Goal: Information Seeking & Learning: Find specific fact

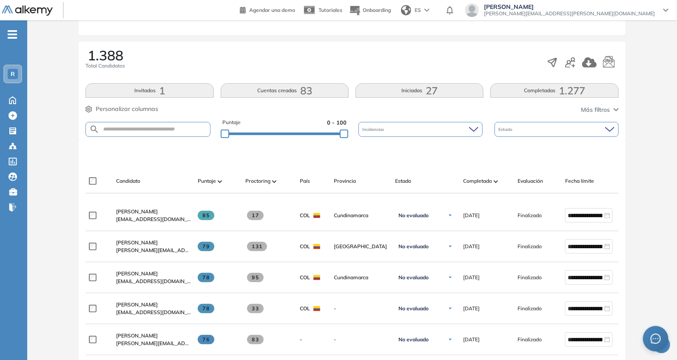
scroll to position [124, 0]
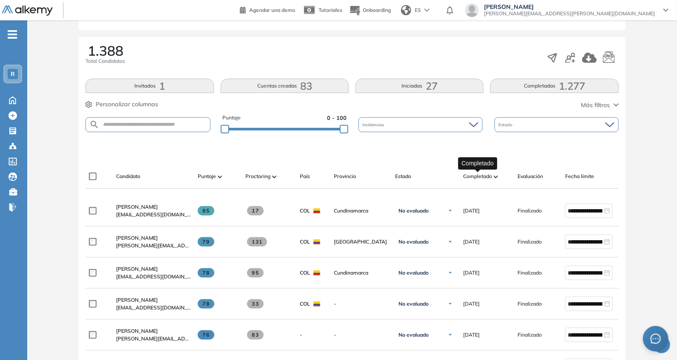
click at [480, 179] on span "Completado" at bounding box center [477, 177] width 29 height 8
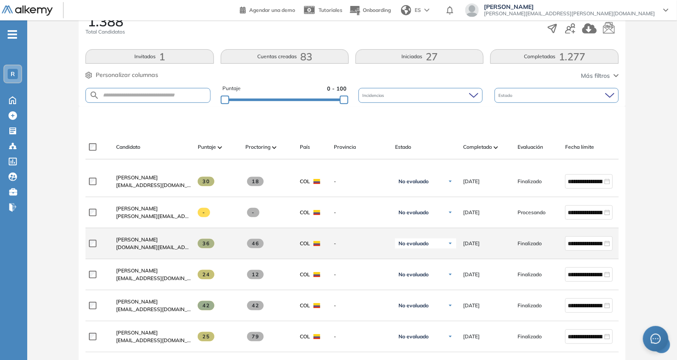
scroll to position [248, 0]
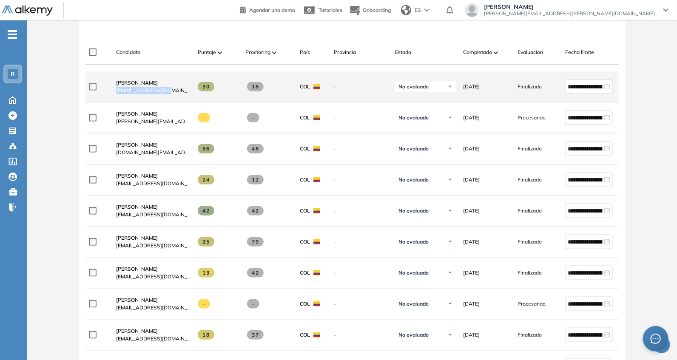
drag, startPoint x: 113, startPoint y: 97, endPoint x: 183, endPoint y: 103, distance: 70.4
click at [183, 101] on div "[PERSON_NAME] [PERSON_NAME][EMAIL_ADDRESS][DOMAIN_NAME]" at bounding box center [150, 86] width 82 height 29
copy span "[EMAIL_ADDRESS][DOMAIN_NAME]"
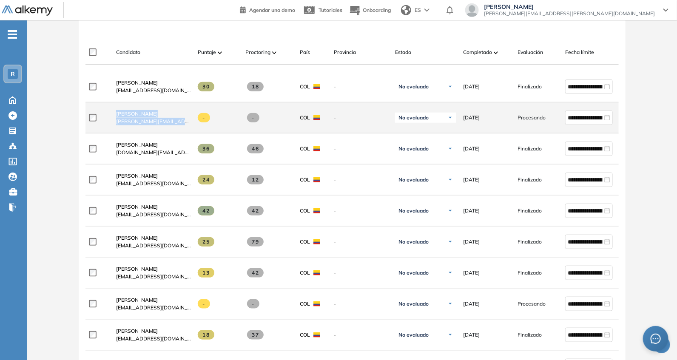
drag, startPoint x: 108, startPoint y: 123, endPoint x: 190, endPoint y: 133, distance: 82.6
click at [190, 133] on div "**********" at bounding box center [370, 117] width 571 height 31
click at [164, 111] on div "[PERSON_NAME] [PERSON_NAME][EMAIL_ADDRESS][DOMAIN_NAME]" at bounding box center [150, 117] width 82 height 29
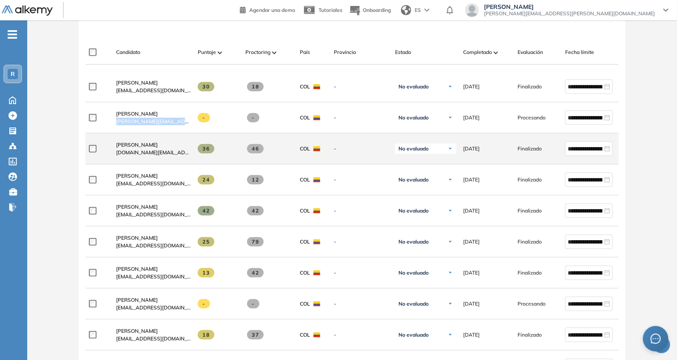
drag, startPoint x: 113, startPoint y: 128, endPoint x: 197, endPoint y: 136, distance: 84.2
click at [198, 134] on div "**********" at bounding box center [370, 117] width 571 height 31
copy div "[PERSON_NAME][EMAIL_ADDRESS][DOMAIN_NAME]"
drag, startPoint x: 111, startPoint y: 155, endPoint x: 184, endPoint y: 156, distance: 72.7
click at [184, 156] on div "[PERSON_NAME] [DOMAIN_NAME][EMAIL_ADDRESS][DOMAIN_NAME]" at bounding box center [150, 148] width 82 height 29
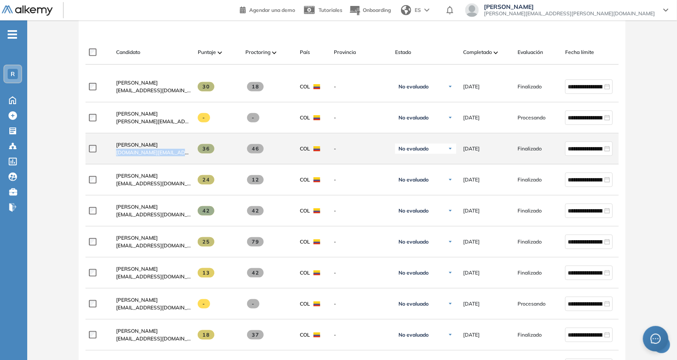
copy span "[DOMAIN_NAME][EMAIL_ADDRESS][DOMAIN_NAME]"
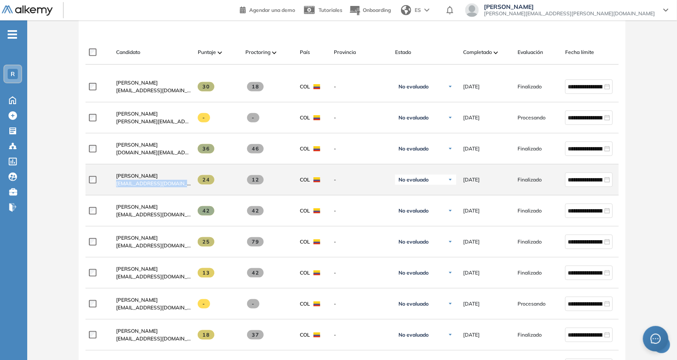
drag, startPoint x: 115, startPoint y: 185, endPoint x: 198, endPoint y: 191, distance: 82.8
click at [198, 191] on div "**********" at bounding box center [370, 180] width 571 height 31
copy div "[EMAIL_ADDRESS][DOMAIN_NAME]"
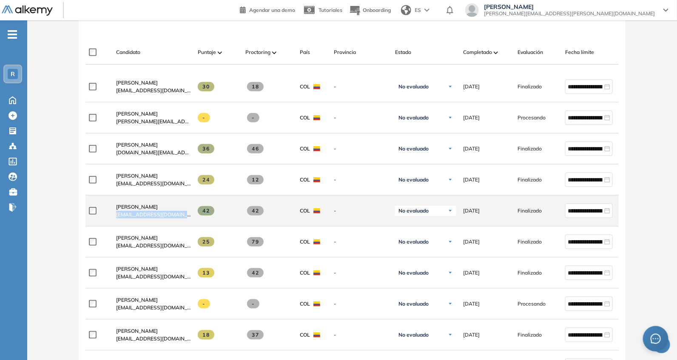
drag, startPoint x: 113, startPoint y: 222, endPoint x: 186, endPoint y: 223, distance: 72.7
click at [187, 222] on div "[PERSON_NAME] [EMAIL_ADDRESS][DOMAIN_NAME]" at bounding box center [150, 210] width 82 height 29
copy span "[EMAIL_ADDRESS][DOMAIN_NAME]"
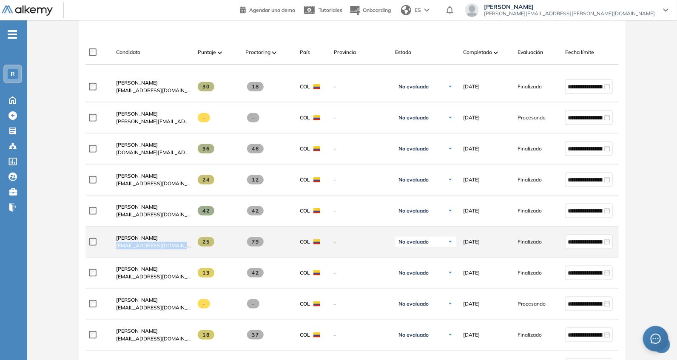
drag, startPoint x: 111, startPoint y: 245, endPoint x: 191, endPoint y: 253, distance: 80.3
click at [191, 253] on div "**********" at bounding box center [370, 242] width 571 height 31
copy div "[EMAIL_ADDRESS][DOMAIN_NAME]"
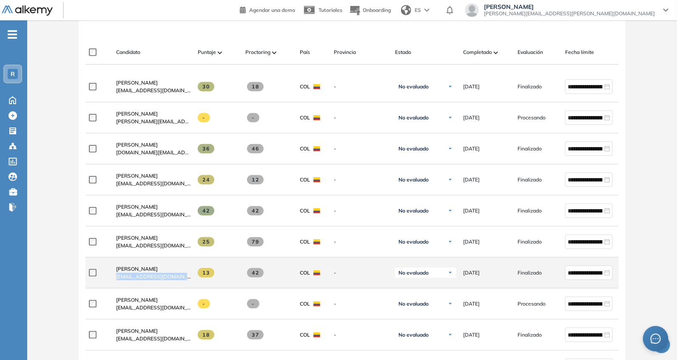
drag, startPoint x: 112, startPoint y: 281, endPoint x: 188, endPoint y: 282, distance: 76.1
click at [188, 282] on div "[PERSON_NAME] [EMAIL_ADDRESS][DOMAIN_NAME]" at bounding box center [150, 273] width 82 height 29
copy span "[EMAIL_ADDRESS][DOMAIN_NAME]"
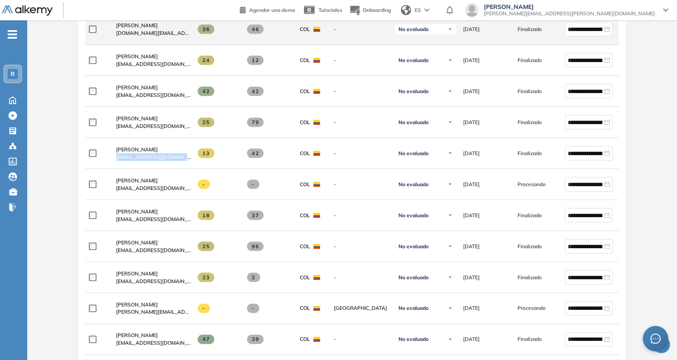
scroll to position [372, 0]
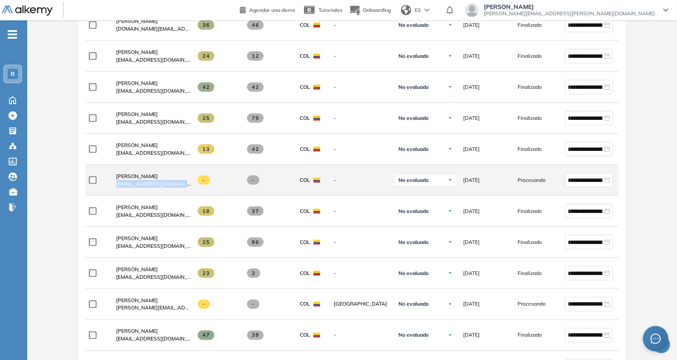
drag, startPoint x: 114, startPoint y: 188, endPoint x: 189, endPoint y: 196, distance: 75.3
click at [189, 195] on div "[PERSON_NAME] [EMAIL_ADDRESS][DOMAIN_NAME]" at bounding box center [150, 180] width 82 height 29
copy span "[EMAIL_ADDRESS][DOMAIN_NAME]"
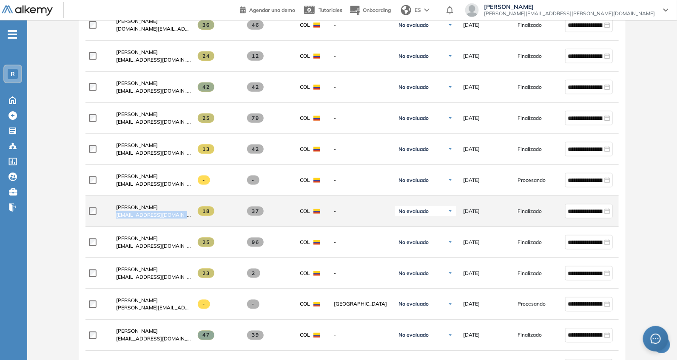
drag, startPoint x: 113, startPoint y: 218, endPoint x: 187, endPoint y: 224, distance: 74.3
click at [187, 224] on div "[PERSON_NAME] [PERSON_NAME][EMAIL_ADDRESS][DOMAIN_NAME]" at bounding box center [150, 211] width 82 height 29
copy span "[EMAIL_ADDRESS][DOMAIN_NAME]"
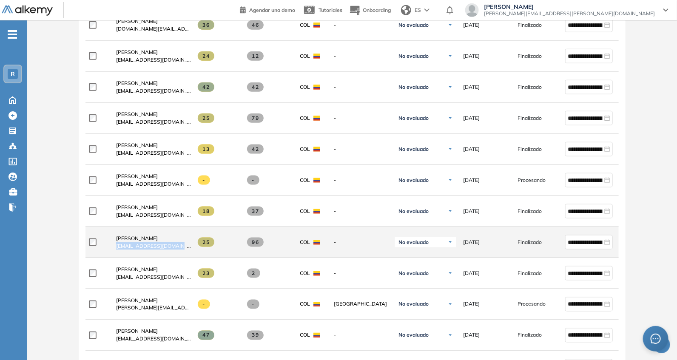
drag, startPoint x: 113, startPoint y: 252, endPoint x: 189, endPoint y: 252, distance: 76.5
click at [189, 252] on div "[PERSON_NAME] [EMAIL_ADDRESS][DOMAIN_NAME]" at bounding box center [150, 242] width 82 height 29
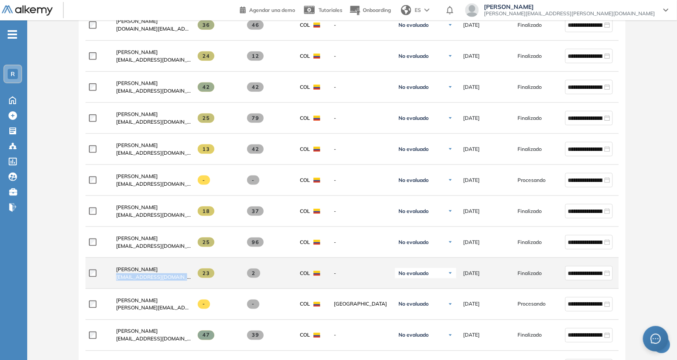
drag, startPoint x: 115, startPoint y: 277, endPoint x: 195, endPoint y: 288, distance: 80.8
click at [195, 288] on div "**********" at bounding box center [370, 273] width 571 height 31
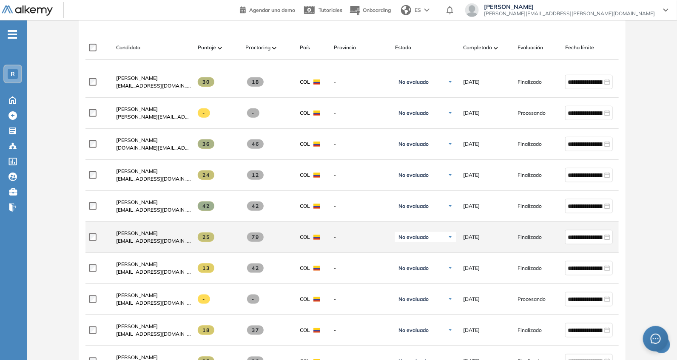
scroll to position [248, 0]
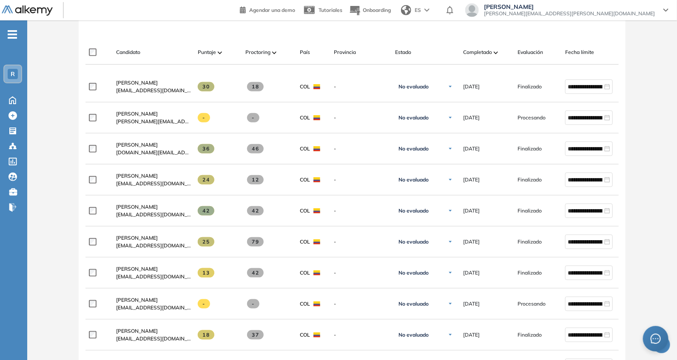
click at [171, 32] on div at bounding box center [353, 26] width 533 height 26
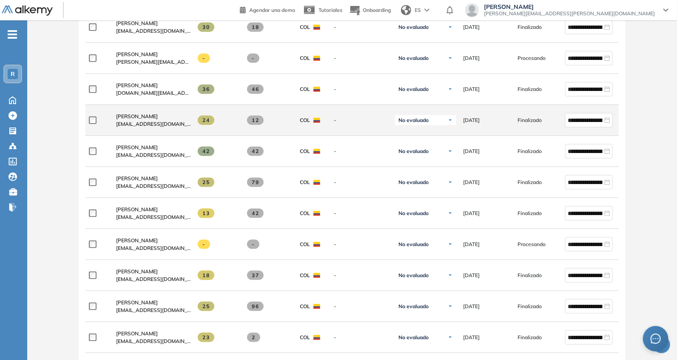
scroll to position [183, 0]
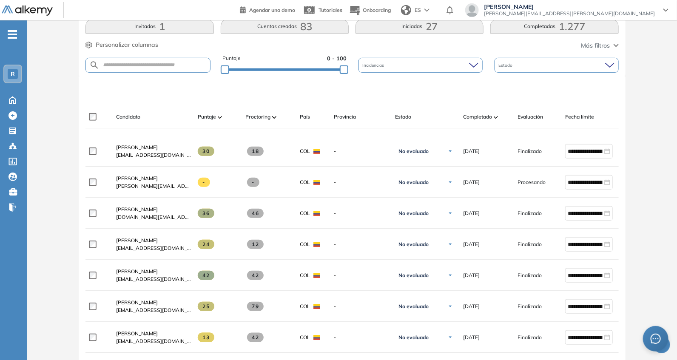
click at [166, 85] on div at bounding box center [353, 91] width 533 height 26
click at [329, 67] on div "Evaluación : RappiX_Farmers Abierta Ver evaluación Cerrar evaluación Dashboard …" at bounding box center [352, 311] width 643 height 914
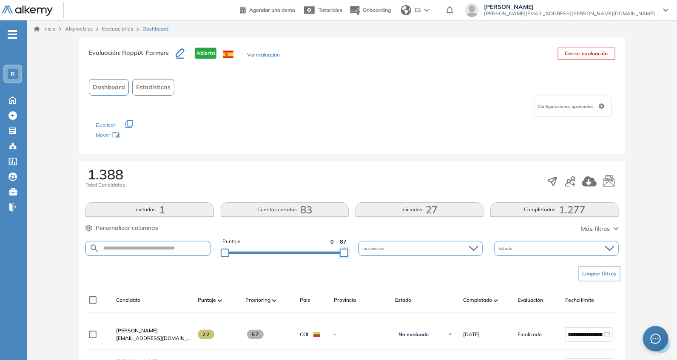
drag, startPoint x: 343, startPoint y: 256, endPoint x: 368, endPoint y: 256, distance: 25.1
click at [368, 256] on div "Puntaje 0 - 87 Incidencias Estado" at bounding box center [351, 249] width 533 height 22
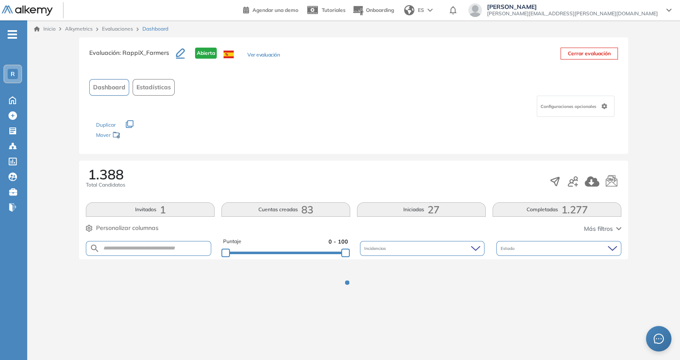
click at [352, 176] on div "1.388 Total Candidatos" at bounding box center [354, 182] width 536 height 28
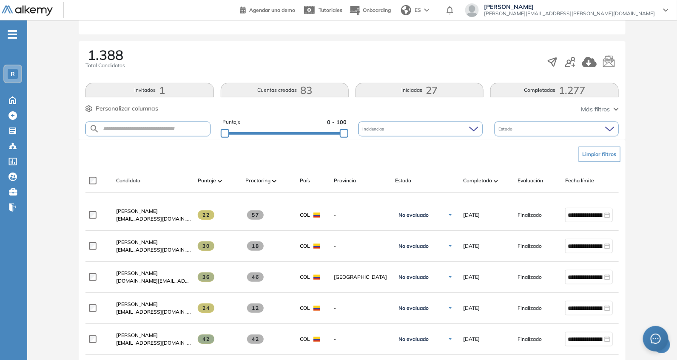
scroll to position [124, 0]
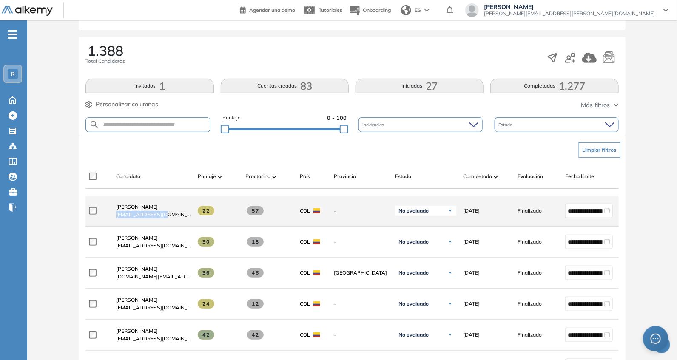
drag, startPoint x: 113, startPoint y: 216, endPoint x: 176, endPoint y: 224, distance: 64.2
click at [176, 224] on div "[PERSON_NAME] [EMAIL_ADDRESS][DOMAIN_NAME]" at bounding box center [150, 210] width 82 height 29
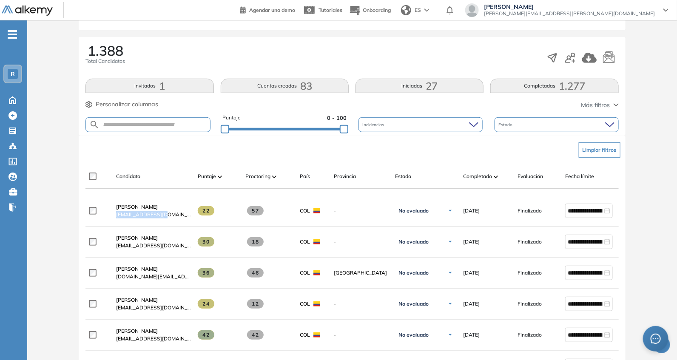
click at [198, 153] on div "Limpiar filtros" at bounding box center [353, 150] width 533 height 26
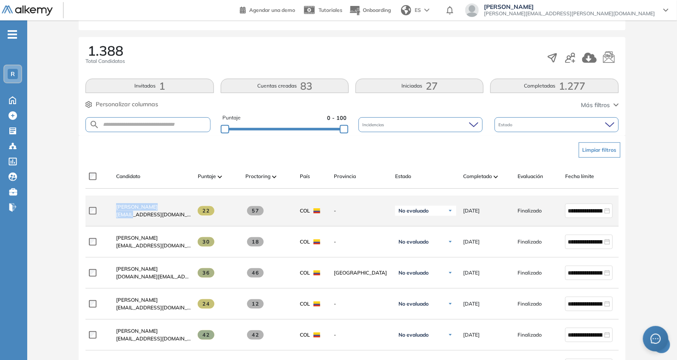
drag, startPoint x: 105, startPoint y: 224, endPoint x: 134, endPoint y: 215, distance: 30.1
click at [134, 215] on div "**********" at bounding box center [370, 211] width 571 height 31
drag, startPoint x: 108, startPoint y: 224, endPoint x: 112, endPoint y: 222, distance: 4.4
click at [108, 223] on div "**********" at bounding box center [370, 211] width 571 height 31
click at [113, 212] on div "[PERSON_NAME] [EMAIL_ADDRESS][DOMAIN_NAME]" at bounding box center [150, 210] width 82 height 29
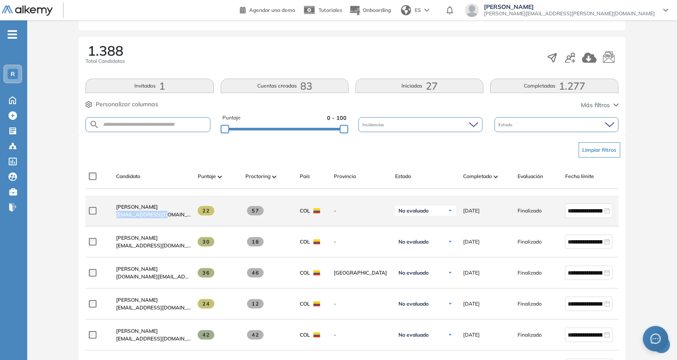
drag, startPoint x: 115, startPoint y: 220, endPoint x: 168, endPoint y: 220, distance: 53.6
click at [168, 220] on div "[PERSON_NAME] [EMAIL_ADDRESS][DOMAIN_NAME]" at bounding box center [150, 210] width 82 height 29
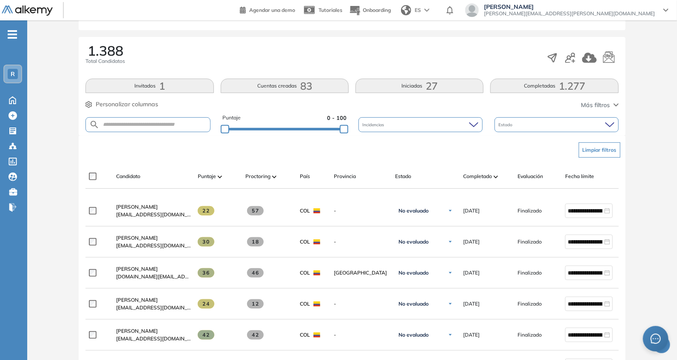
click at [192, 171] on div "Puntaje" at bounding box center [215, 176] width 48 height 10
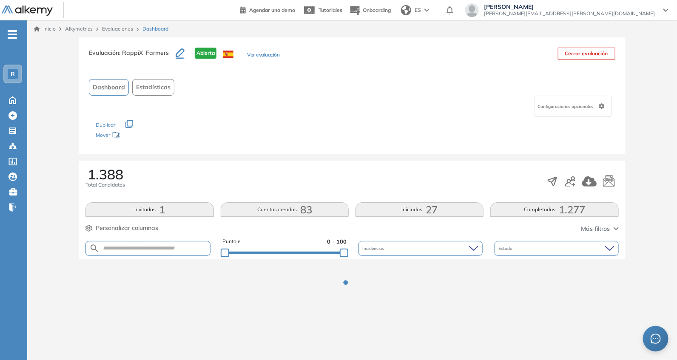
scroll to position [0, 0]
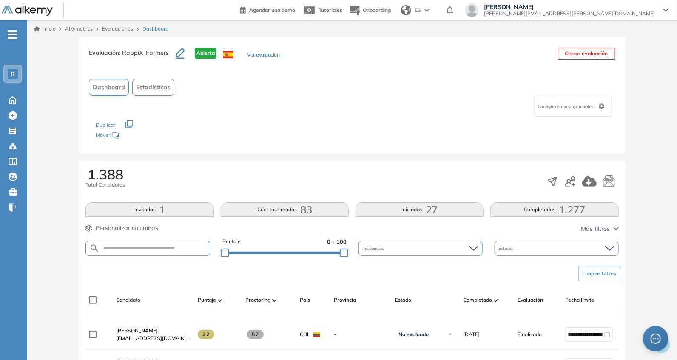
click at [327, 256] on div "Puntaje 0 - 100" at bounding box center [284, 249] width 124 height 22
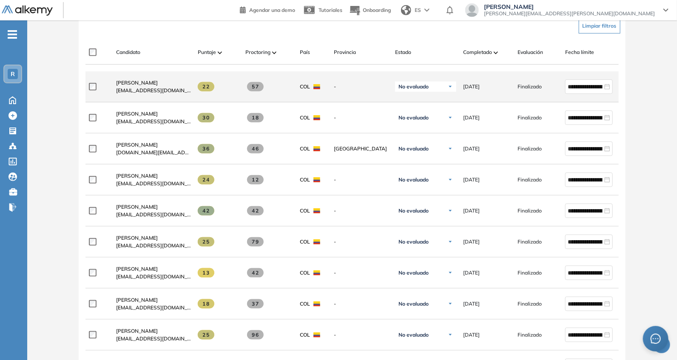
scroll to position [124, 0]
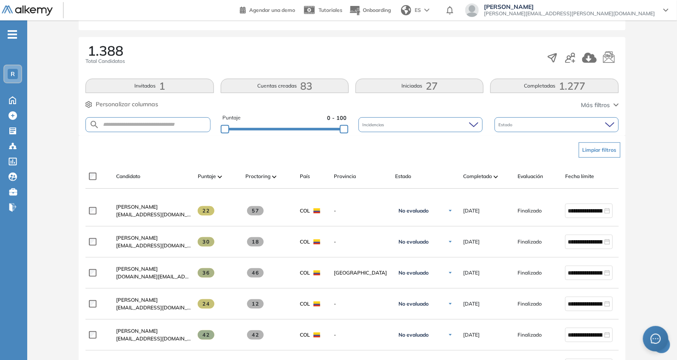
click at [174, 128] on form at bounding box center [147, 124] width 125 height 15
click at [174, 126] on input "text" at bounding box center [154, 125] width 110 height 6
paste input "**********"
type input "*"
paste input "**********"
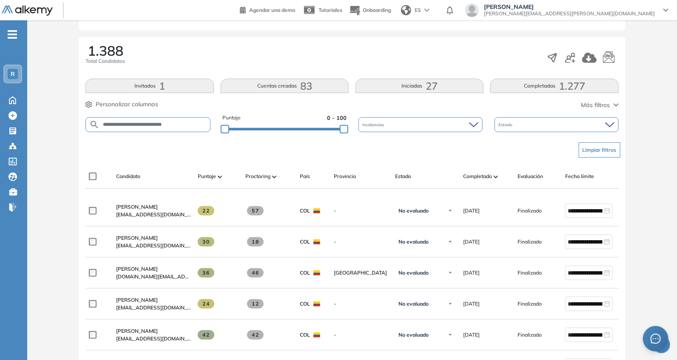
type input "**********"
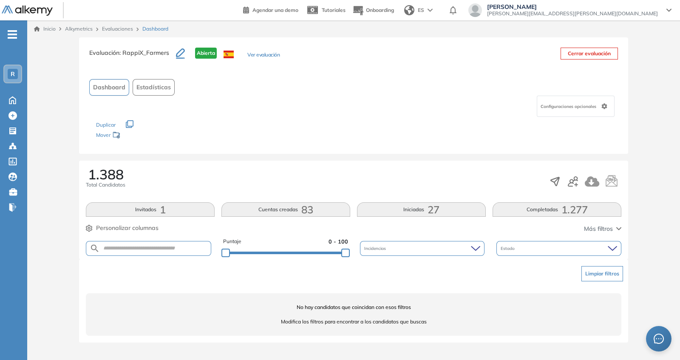
click at [314, 256] on div "Puntaje 0 - 100" at bounding box center [285, 249] width 125 height 22
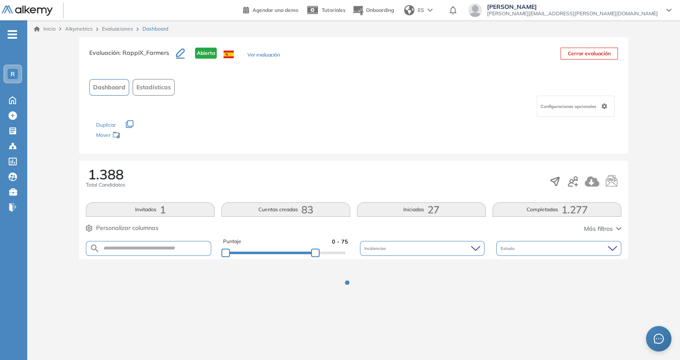
click at [315, 254] on div at bounding box center [286, 252] width 120 height 5
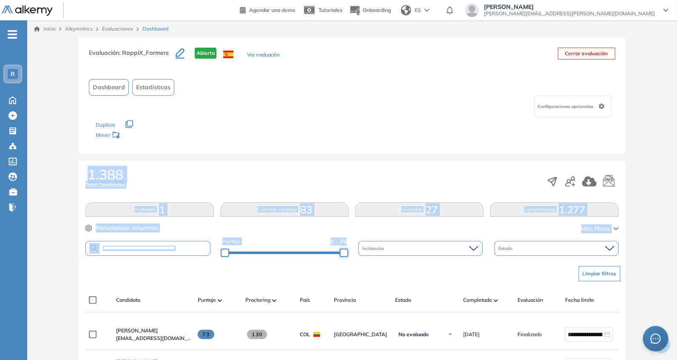
drag, startPoint x: 315, startPoint y: 254, endPoint x: 380, endPoint y: 257, distance: 64.3
click at [380, 257] on div "Puntaje 0 - 75 Incidencias Estado" at bounding box center [351, 249] width 533 height 22
click at [344, 148] on div "Evaluación : RappiX_Farmers Abierta Ver evaluación Cerrar evaluación Dashboard …" at bounding box center [353, 95] width 549 height 117
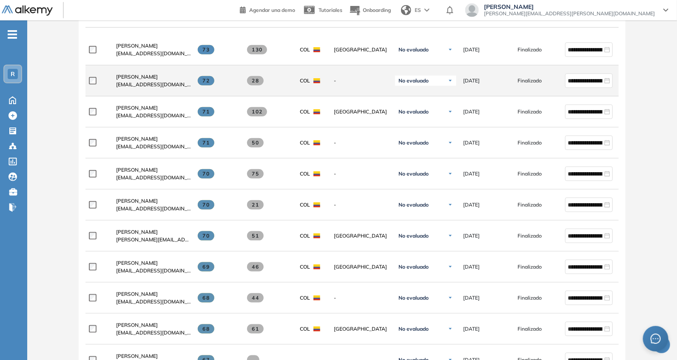
scroll to position [248, 0]
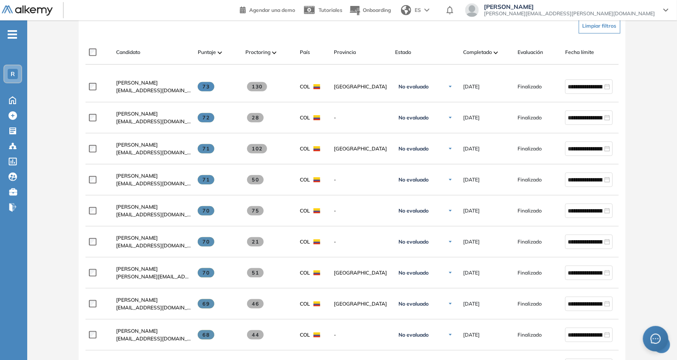
click at [475, 58] on div "Candidato Puntaje Proctoring País Provincia Estado Completado Evaluación Fecha …" at bounding box center [370, 55] width 571 height 17
click at [474, 57] on div "Candidato Puntaje Proctoring País Provincia Estado Completado Evaluación Fecha …" at bounding box center [370, 55] width 571 height 17
click at [475, 54] on span "Completado" at bounding box center [477, 52] width 29 height 8
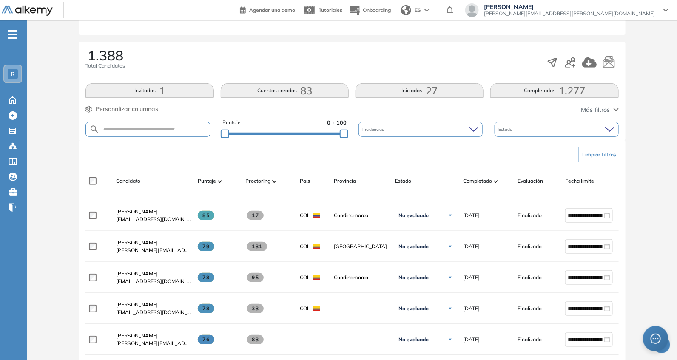
scroll to position [124, 0]
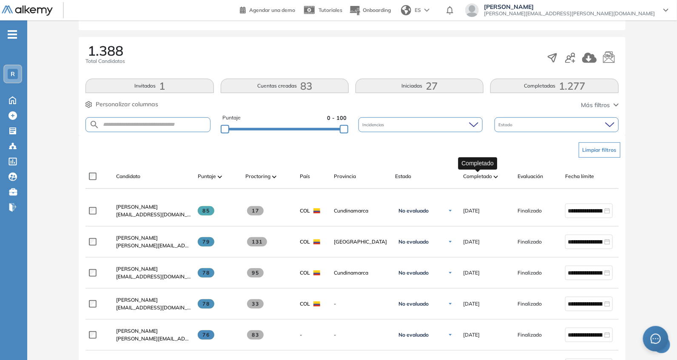
click at [478, 176] on span "Completado" at bounding box center [477, 177] width 29 height 8
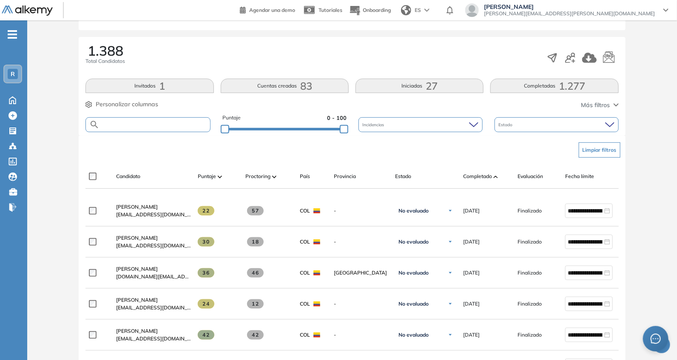
click at [159, 126] on input "text" at bounding box center [154, 125] width 110 height 6
paste input "**********"
type input "**********"
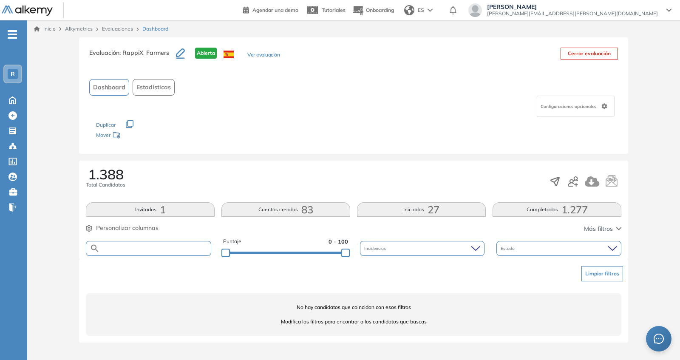
click at [325, 250] on div at bounding box center [286, 252] width 120 height 5
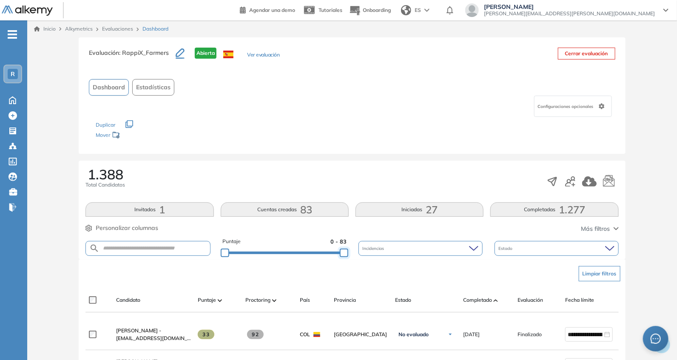
drag, startPoint x: 325, startPoint y: 250, endPoint x: 368, endPoint y: 262, distance: 44.6
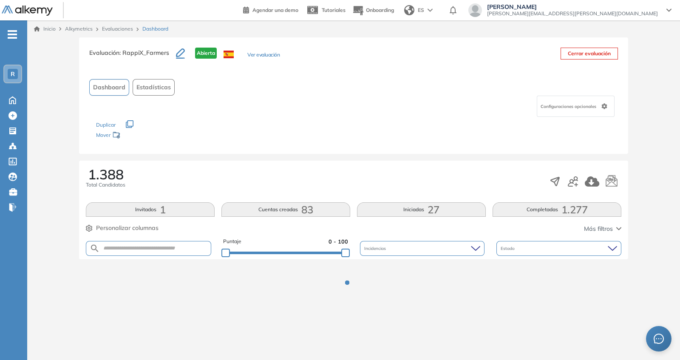
click at [346, 151] on div "Evaluación : RappiX_Farmers Abierta Ver evaluación Cerrar evaluación Dashboard …" at bounding box center [353, 95] width 549 height 117
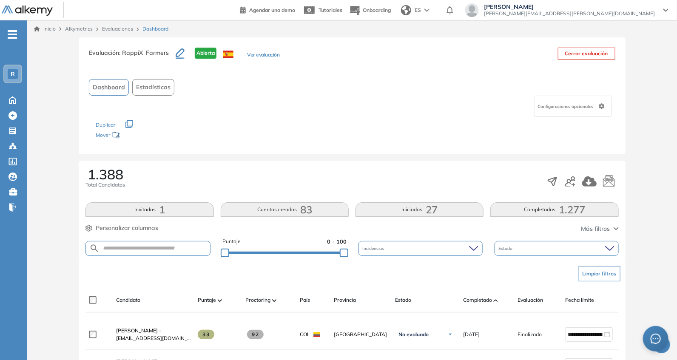
scroll to position [124, 0]
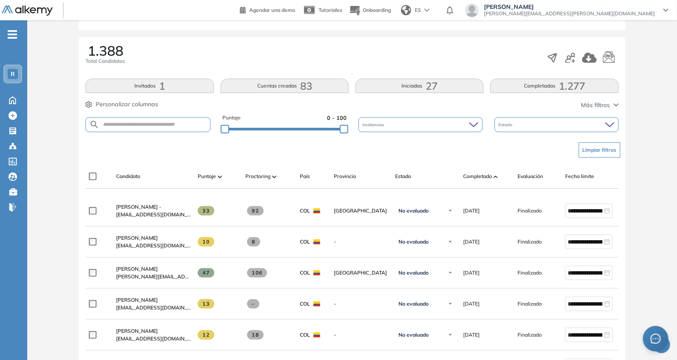
click at [475, 185] on div "Candidato Puntaje Proctoring País Provincia Estado Completado Evaluación Fecha …" at bounding box center [370, 179] width 571 height 17
click at [482, 175] on span "Completado" at bounding box center [477, 177] width 29 height 8
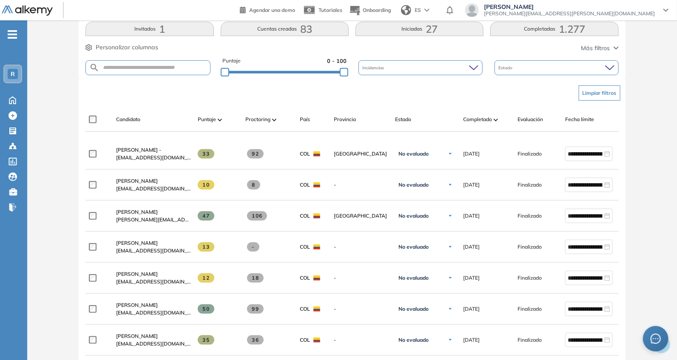
scroll to position [248, 0]
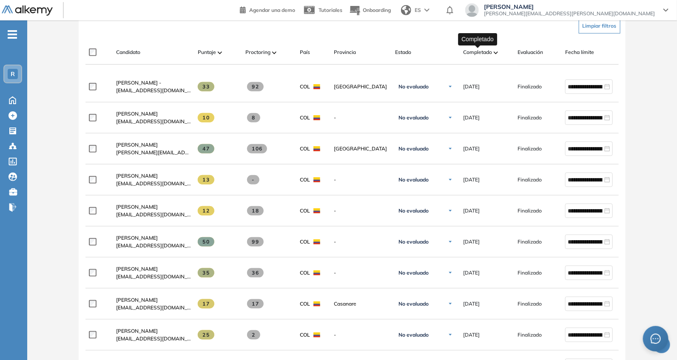
click at [487, 51] on span "Completado" at bounding box center [477, 52] width 29 height 8
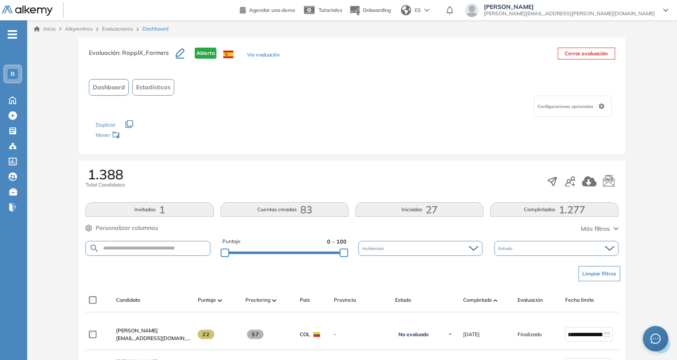
scroll to position [124, 0]
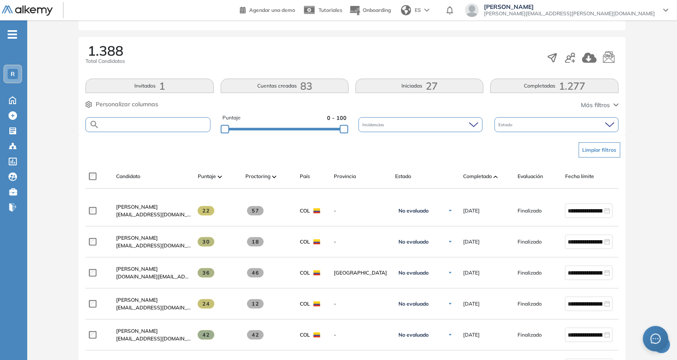
click at [164, 122] on input "text" at bounding box center [154, 125] width 110 height 6
paste input "**********"
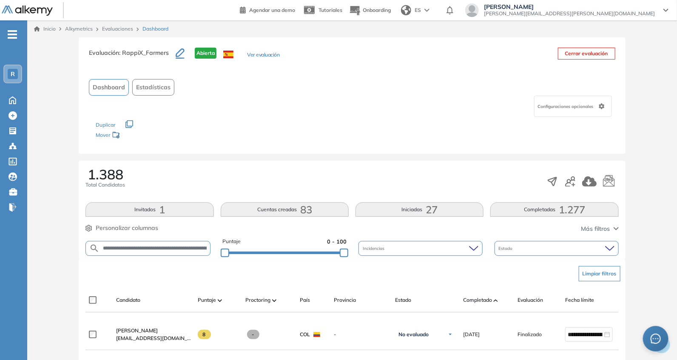
type input "**********"
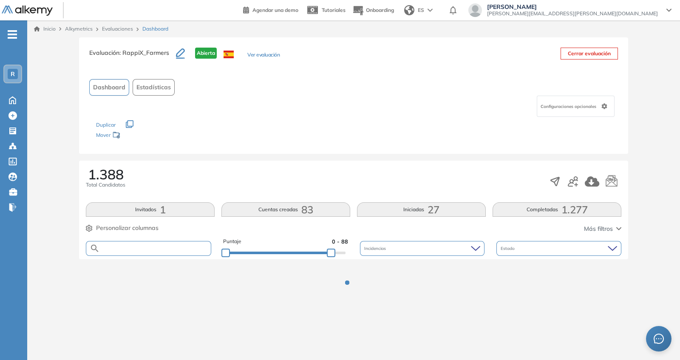
click at [330, 250] on div at bounding box center [286, 252] width 120 height 5
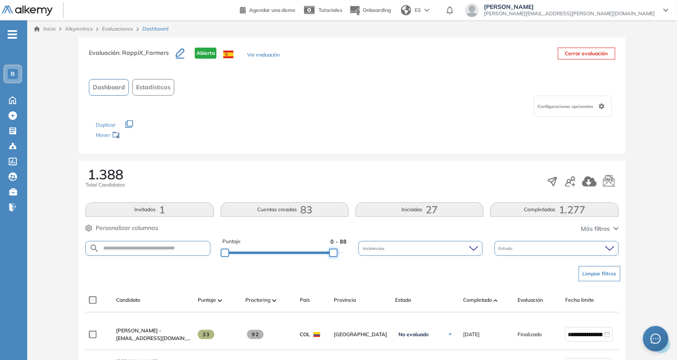
drag, startPoint x: 329, startPoint y: 250, endPoint x: 356, endPoint y: 254, distance: 27.0
click at [356, 254] on div "Puntaje 0 - 88 Incidencias Estado" at bounding box center [351, 249] width 533 height 22
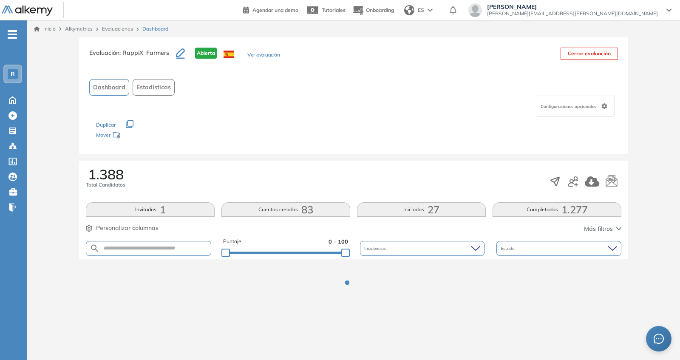
click at [368, 114] on div "Configuraciones opcionales" at bounding box center [353, 106] width 529 height 21
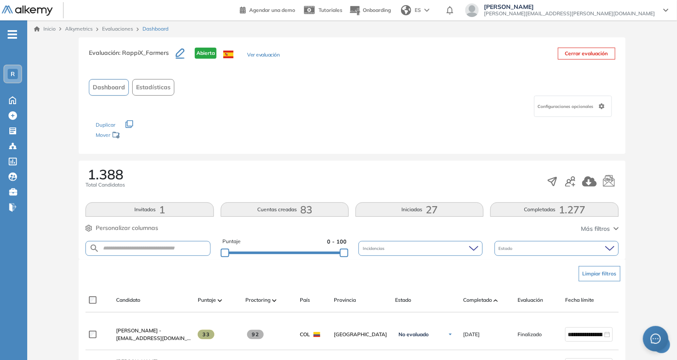
scroll to position [248, 0]
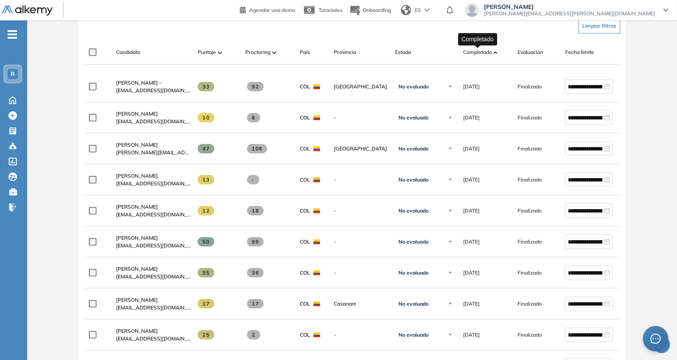
click at [485, 52] on span "Completado" at bounding box center [477, 52] width 29 height 8
click at [480, 58] on div "Candidato Puntaje Proctoring País Provincia Estado Completado Evaluación Fecha …" at bounding box center [370, 55] width 571 height 17
click at [480, 54] on span "Completado" at bounding box center [477, 52] width 29 height 8
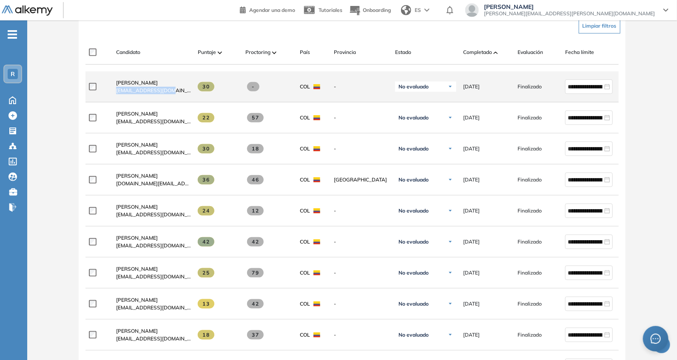
drag, startPoint x: 111, startPoint y: 91, endPoint x: 171, endPoint y: 96, distance: 60.1
click at [171, 96] on div "[PERSON_NAME] [PERSON_NAME][EMAIL_ADDRESS][DOMAIN_NAME]" at bounding box center [150, 86] width 82 height 29
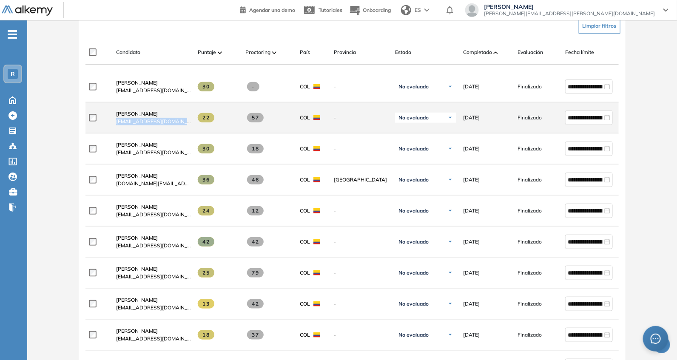
drag, startPoint x: 116, startPoint y: 125, endPoint x: 191, endPoint y: 132, distance: 75.6
click at [191, 132] on div "**********" at bounding box center [370, 117] width 571 height 31
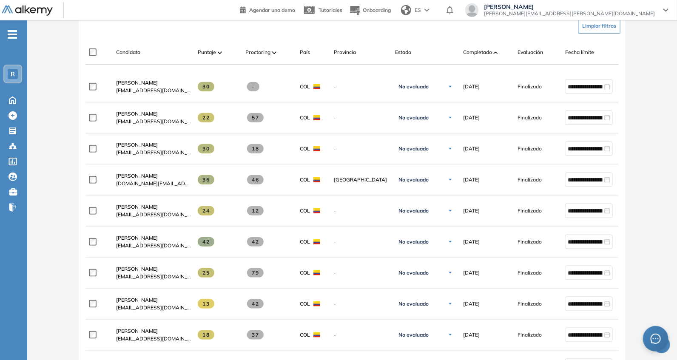
click at [168, 40] on div "Candidato Puntaje Proctoring País Provincia Estado Completado Evaluación Fecha …" at bounding box center [351, 52] width 533 height 24
click at [190, 34] on div "Limpiar filtros" at bounding box center [353, 26] width 533 height 26
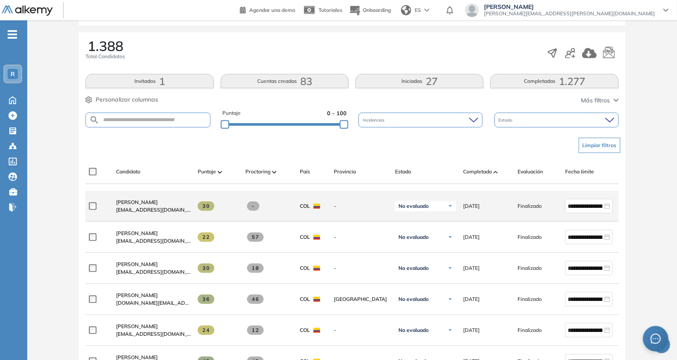
scroll to position [124, 0]
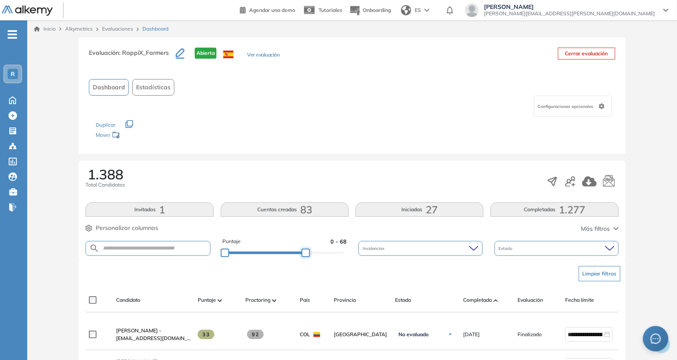
click at [307, 254] on div at bounding box center [305, 253] width 9 height 9
drag, startPoint x: 317, startPoint y: 255, endPoint x: 369, endPoint y: 208, distance: 69.8
click at [375, 252] on div "Puntaje 0 - 68 Incidencias Estado" at bounding box center [351, 249] width 533 height 22
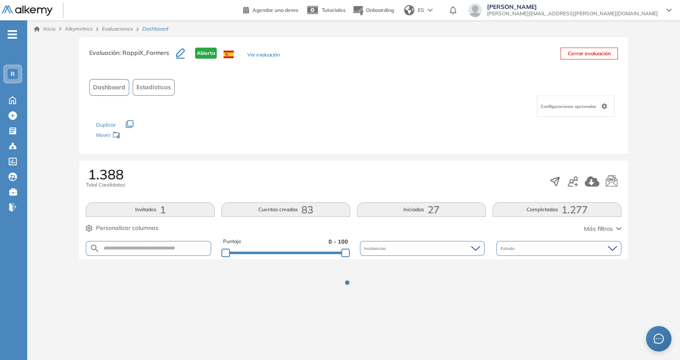
click at [330, 163] on div "1.388 Total Candidatos Invitados 1 Cuentas creadas 83 Iniciadas 27 Completadas …" at bounding box center [353, 210] width 549 height 99
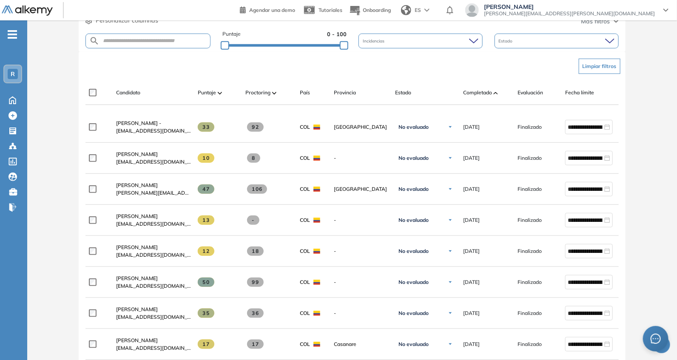
scroll to position [248, 0]
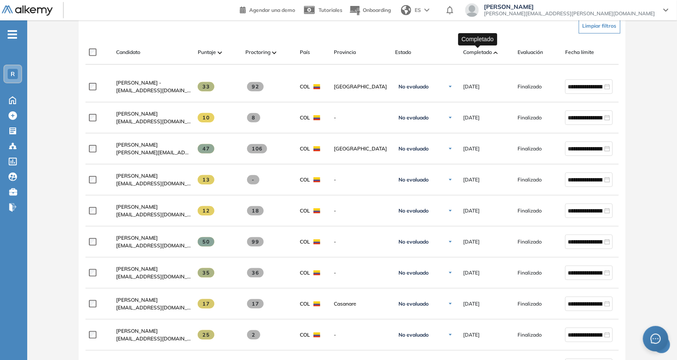
click at [478, 50] on span "Completado" at bounding box center [477, 52] width 29 height 8
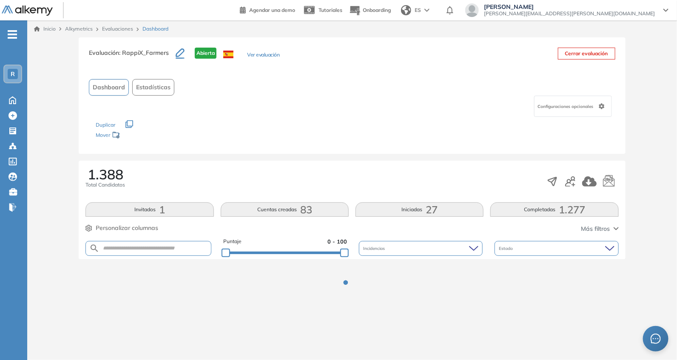
scroll to position [0, 0]
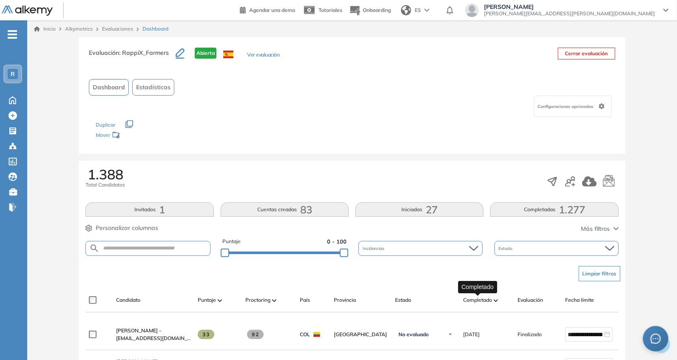
click at [486, 297] on span "Completado" at bounding box center [477, 300] width 29 height 8
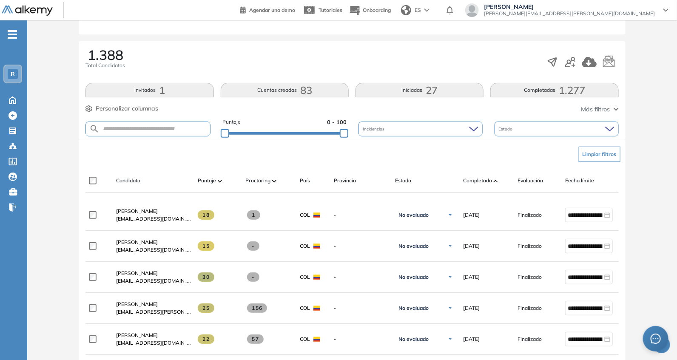
scroll to position [124, 0]
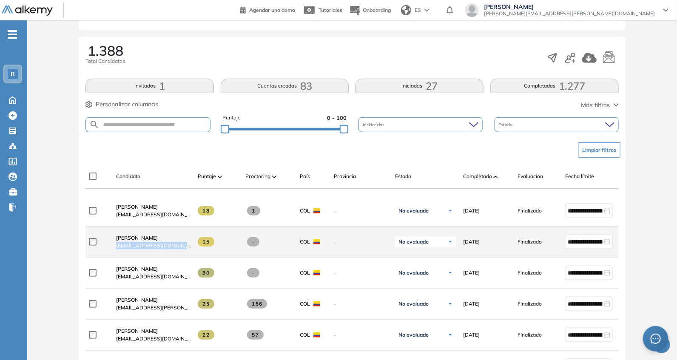
drag, startPoint x: 113, startPoint y: 250, endPoint x: 198, endPoint y: 256, distance: 84.9
click at [198, 256] on div "**********" at bounding box center [370, 242] width 571 height 31
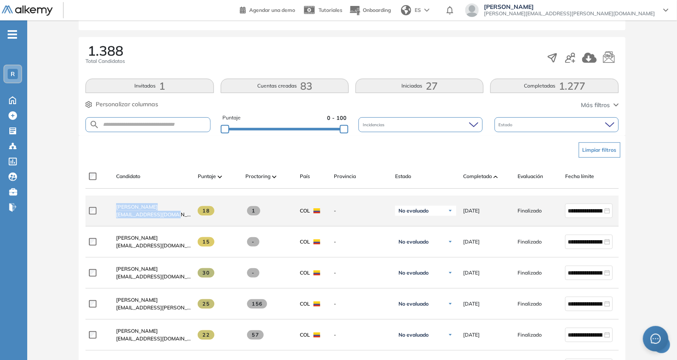
drag, startPoint x: 108, startPoint y: 217, endPoint x: 177, endPoint y: 219, distance: 68.5
click at [177, 219] on div "**********" at bounding box center [370, 211] width 571 height 31
click at [183, 219] on div "[PERSON_NAME] [EMAIL_ADDRESS][DOMAIN_NAME]" at bounding box center [153, 210] width 75 height 15
drag, startPoint x: 112, startPoint y: 219, endPoint x: 187, endPoint y: 226, distance: 75.6
click at [187, 225] on div "[PERSON_NAME] [EMAIL_ADDRESS][DOMAIN_NAME]" at bounding box center [150, 210] width 82 height 29
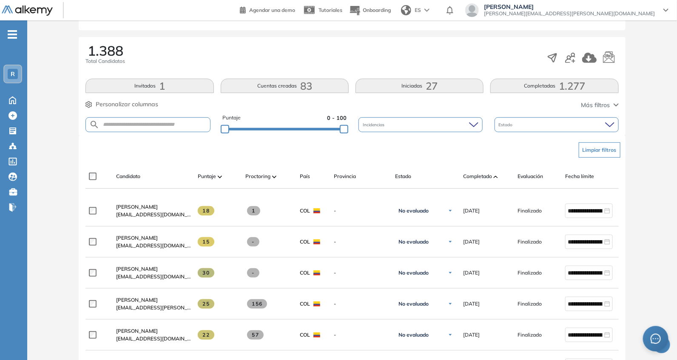
click at [190, 152] on div "Limpiar filtros" at bounding box center [353, 150] width 533 height 26
drag, startPoint x: 342, startPoint y: 129, endPoint x: 319, endPoint y: 130, distance: 23.0
click at [329, 130] on div at bounding box center [333, 129] width 9 height 9
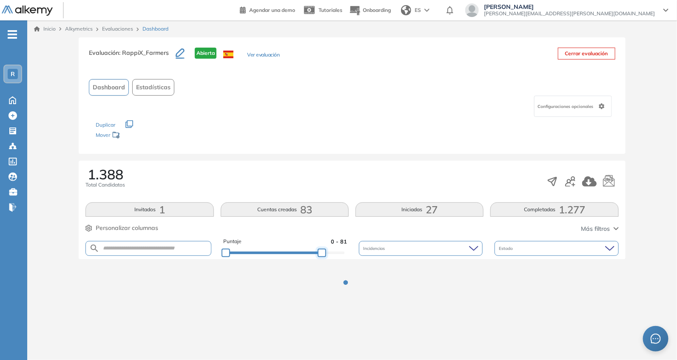
scroll to position [0, 0]
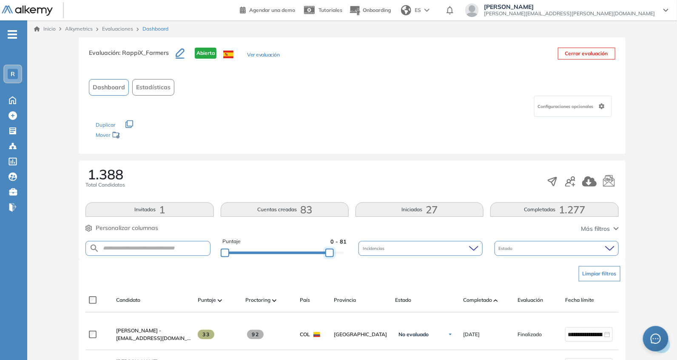
drag, startPoint x: 332, startPoint y: 252, endPoint x: 355, endPoint y: 249, distance: 24.1
click at [355, 252] on div "Puntaje 0 - 81 Incidencias Estado" at bounding box center [351, 249] width 533 height 22
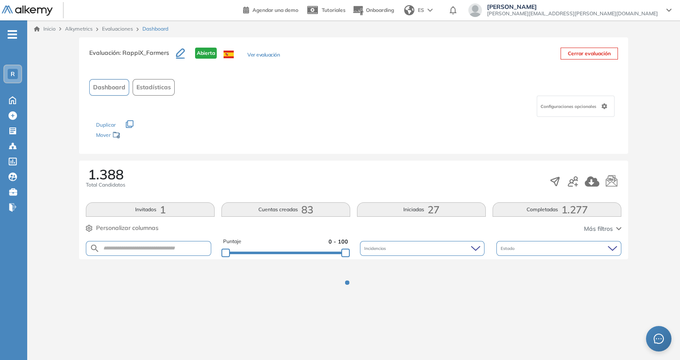
click at [356, 156] on div "Evaluación : RappiX_Farmers Abierta Ver evaluación Cerrar evaluación Dashboard …" at bounding box center [354, 177] width 646 height 281
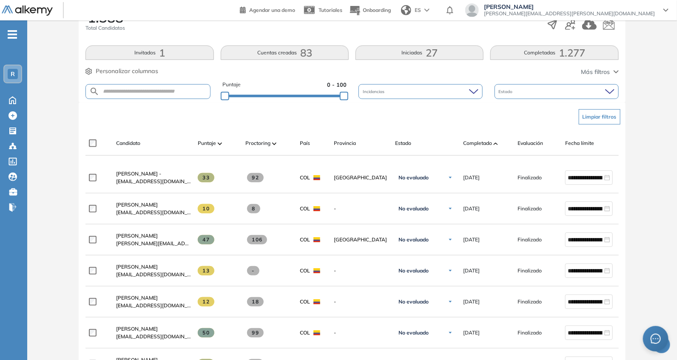
scroll to position [124, 0]
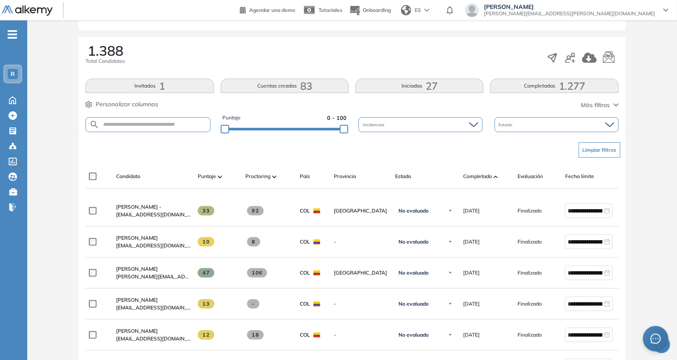
click at [460, 177] on div "Completado" at bounding box center [483, 176] width 54 height 10
click at [475, 171] on div "Completado" at bounding box center [487, 176] width 48 height 10
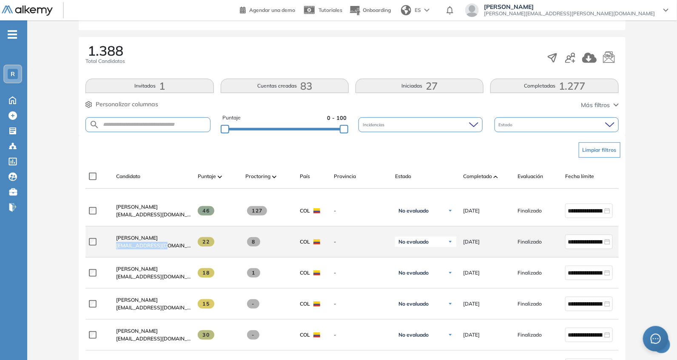
drag, startPoint x: 111, startPoint y: 247, endPoint x: 170, endPoint y: 256, distance: 59.8
click at [170, 256] on div "[PERSON_NAME] [EMAIL_ADDRESS][DOMAIN_NAME]" at bounding box center [150, 241] width 82 height 29
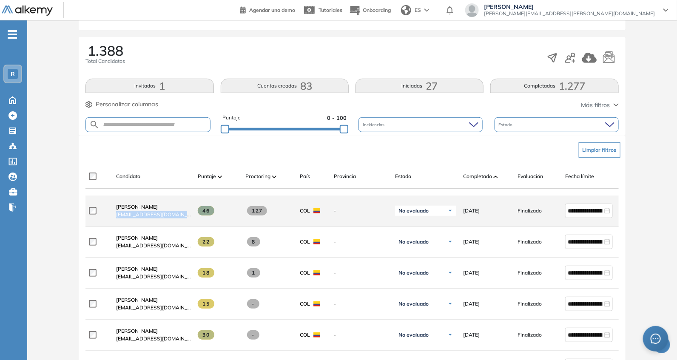
drag, startPoint x: 112, startPoint y: 219, endPoint x: 194, endPoint y: 220, distance: 82.1
click at [194, 220] on div "**********" at bounding box center [370, 211] width 571 height 31
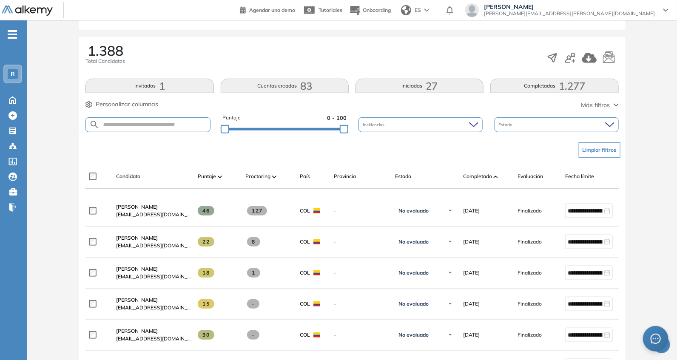
click at [216, 159] on div "Limpiar filtros" at bounding box center [353, 150] width 533 height 26
click at [217, 170] on div "Candidato Puntaje Proctoring País Provincia Estado Completado Evaluación Fecha …" at bounding box center [351, 177] width 533 height 24
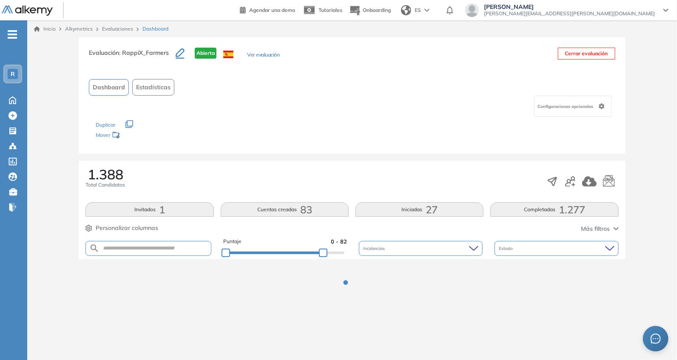
scroll to position [0, 0]
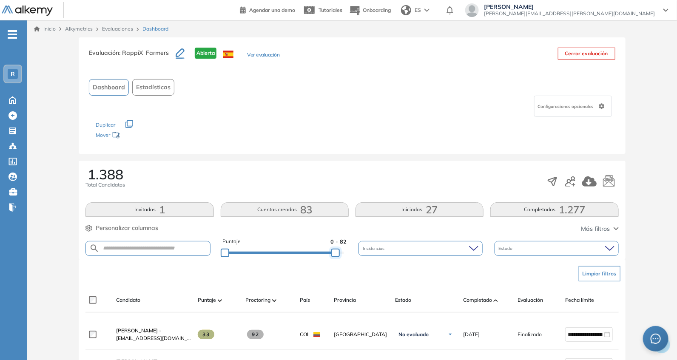
drag, startPoint x: 322, startPoint y: 249, endPoint x: 375, endPoint y: 237, distance: 55.0
click at [367, 247] on div "Puntaje 0 - 82 Incidencias Estado" at bounding box center [351, 249] width 533 height 22
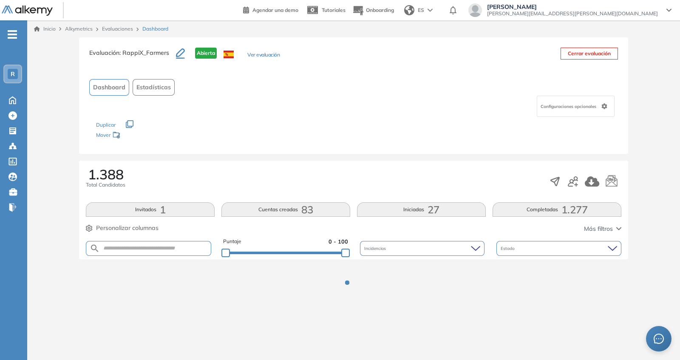
click at [335, 153] on div "Evaluación : RappiX_Farmers Abierta Ver evaluación Cerrar evaluación Dashboard …" at bounding box center [353, 95] width 549 height 117
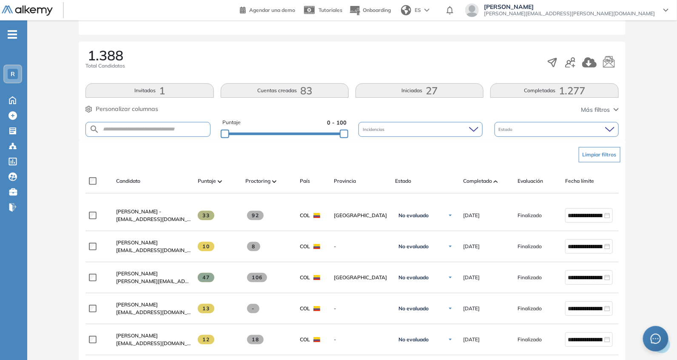
scroll to position [124, 0]
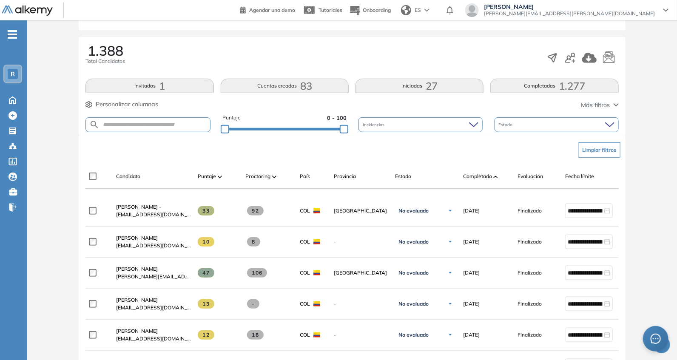
click at [480, 182] on div "Candidato Puntaje Proctoring País Provincia Estado Completado Evaluación Fecha …" at bounding box center [370, 179] width 571 height 17
click at [475, 174] on span "Completado" at bounding box center [477, 177] width 29 height 8
click at [482, 182] on div "Candidato Puntaje Proctoring País Provincia Estado Completado Evaluación Fecha …" at bounding box center [370, 179] width 571 height 17
click at [479, 177] on span "Completado" at bounding box center [477, 177] width 29 height 8
click at [159, 122] on input "text" at bounding box center [154, 125] width 111 height 6
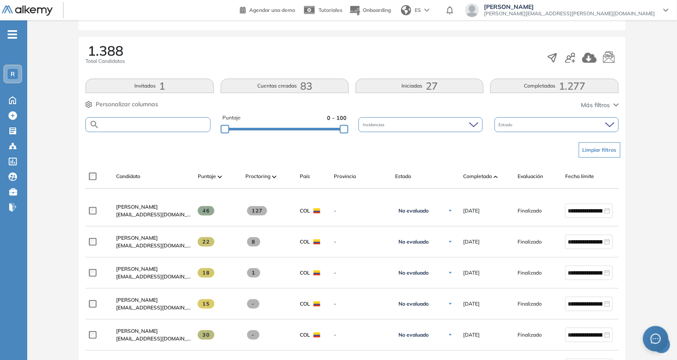
paste input "**********"
type input "**********"
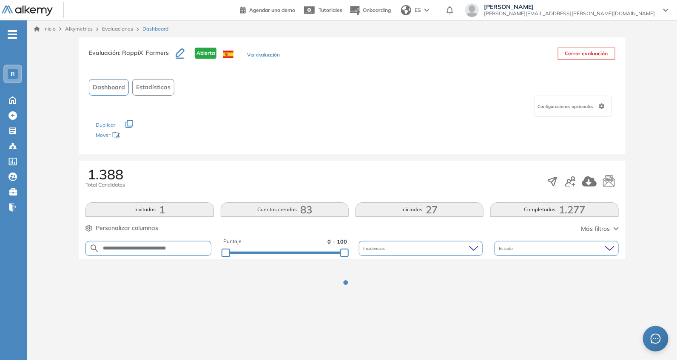
scroll to position [0, 0]
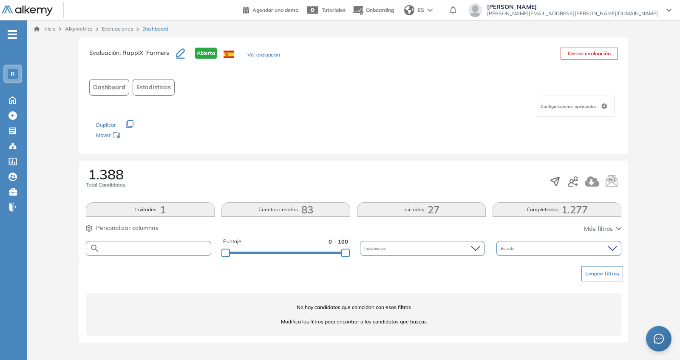
click at [307, 250] on div at bounding box center [286, 252] width 120 height 5
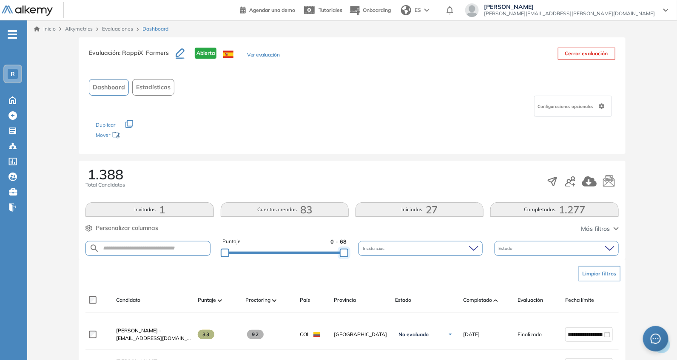
drag, startPoint x: 309, startPoint y: 251, endPoint x: 369, endPoint y: 255, distance: 60.5
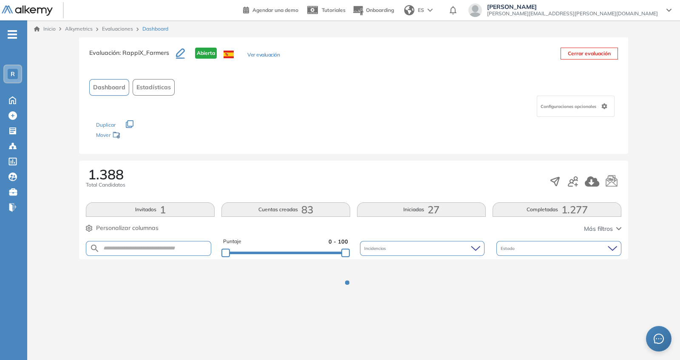
click at [376, 154] on div "Evaluación : RappiX_Farmers Abierta Ver evaluación Cerrar evaluación Dashboard …" at bounding box center [354, 177] width 646 height 281
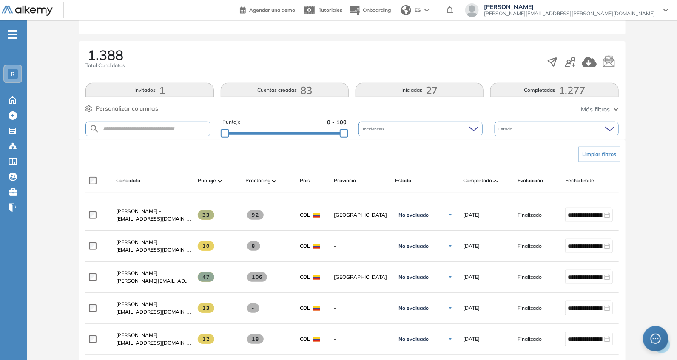
scroll to position [124, 0]
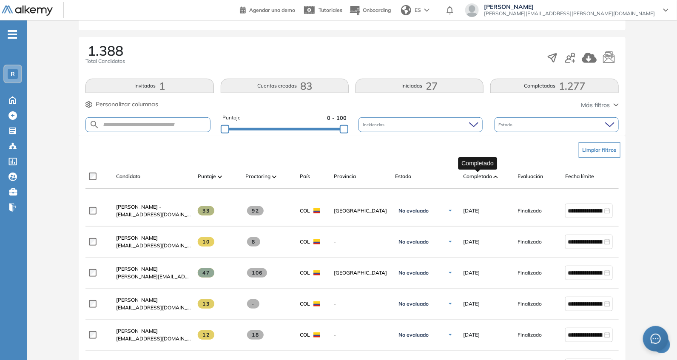
click at [483, 176] on span "Completado" at bounding box center [477, 177] width 29 height 8
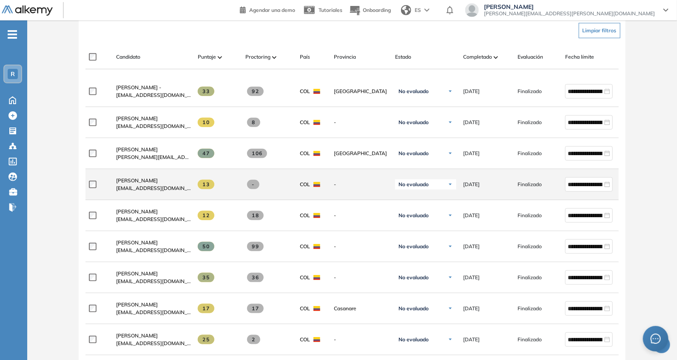
scroll to position [248, 0]
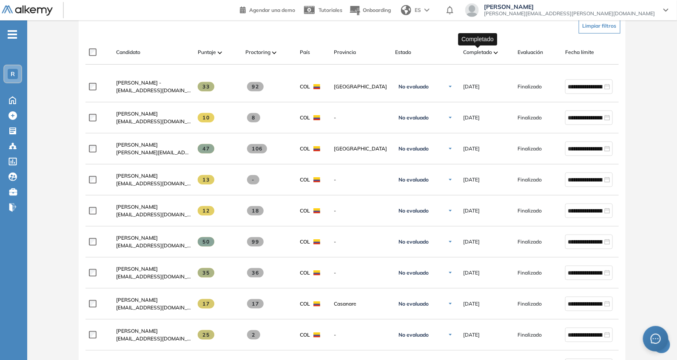
click at [484, 51] on span "Completado" at bounding box center [477, 52] width 29 height 8
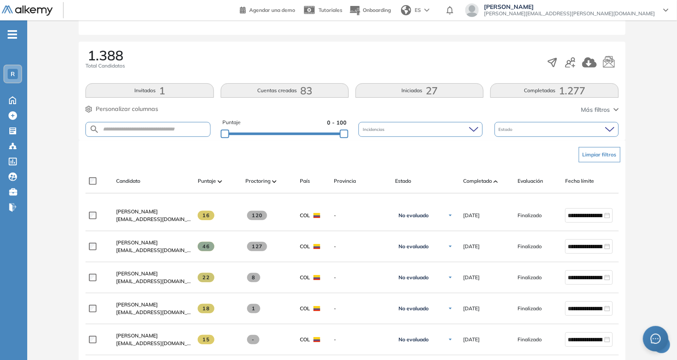
scroll to position [124, 0]
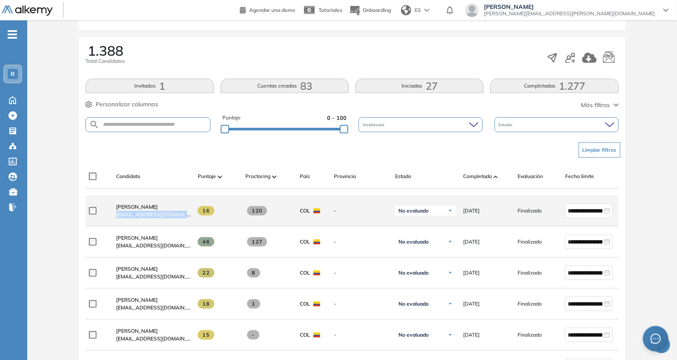
drag, startPoint x: 112, startPoint y: 219, endPoint x: 195, endPoint y: 222, distance: 83.0
click at [195, 222] on div "**********" at bounding box center [370, 211] width 571 height 31
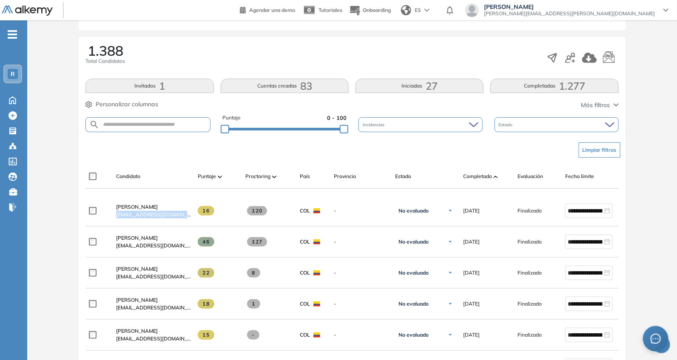
click at [170, 171] on div "Candidato Puntaje Proctoring País Provincia Estado Completado Evaluación Fecha …" at bounding box center [370, 179] width 571 height 17
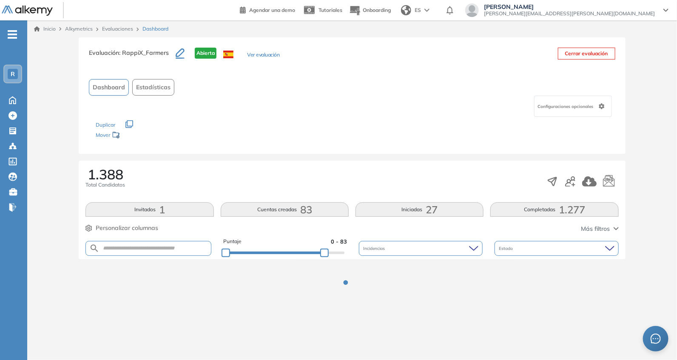
scroll to position [0, 0]
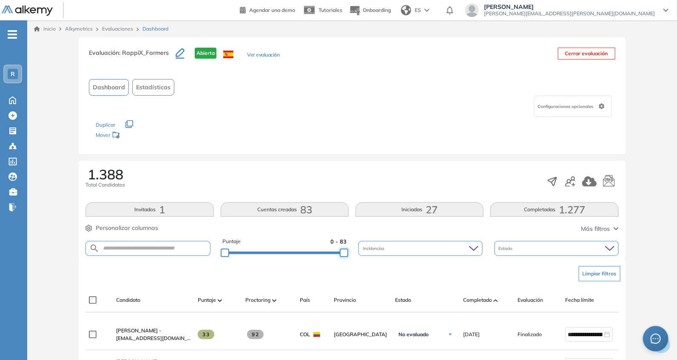
drag, startPoint x: 322, startPoint y: 253, endPoint x: 354, endPoint y: 253, distance: 31.5
click at [354, 253] on div "Puntaje 0 - 83 Incidencias Estado" at bounding box center [351, 249] width 533 height 22
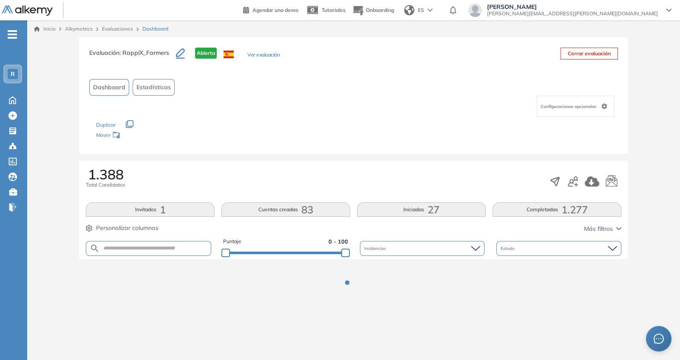
click at [361, 138] on div "Los siguientes tests ya no están disponibles o tienen una nueva versión Revisa …" at bounding box center [353, 130] width 515 height 27
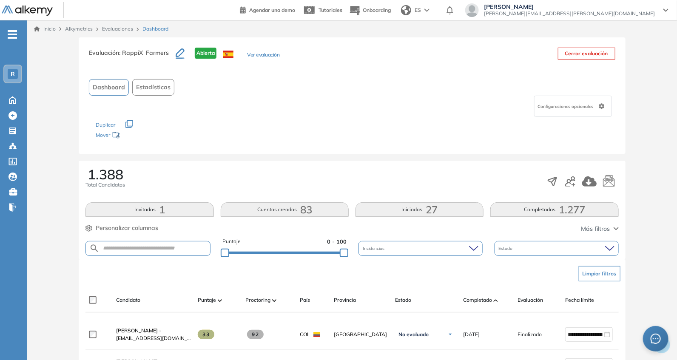
scroll to position [124, 0]
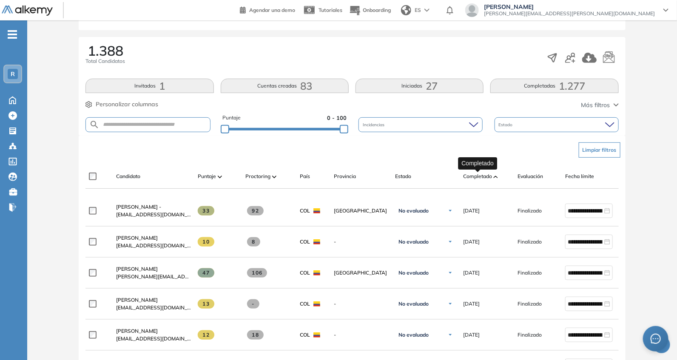
click at [471, 173] on span "Completado" at bounding box center [477, 177] width 29 height 8
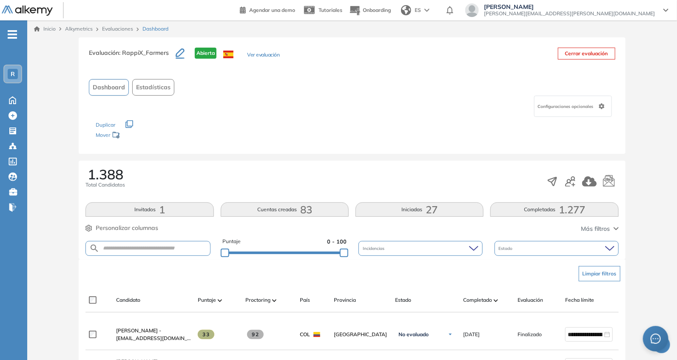
scroll to position [248, 0]
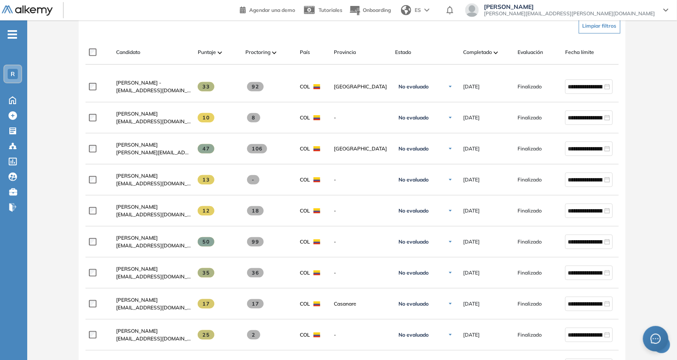
click at [475, 56] on div "Completado" at bounding box center [487, 52] width 48 height 10
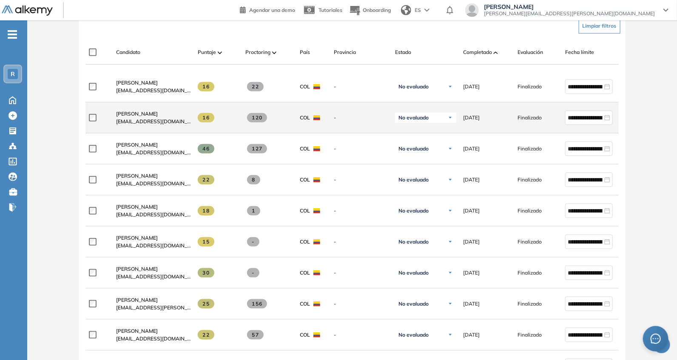
drag, startPoint x: 112, startPoint y: 122, endPoint x: 132, endPoint y: 124, distance: 20.1
click at [121, 124] on div "[PERSON_NAME] [EMAIL_ADDRESS][DOMAIN_NAME]" at bounding box center [150, 117] width 82 height 29
drag, startPoint x: 132, startPoint y: 124, endPoint x: 164, endPoint y: 132, distance: 32.8
click at [192, 128] on div "**********" at bounding box center [370, 117] width 571 height 31
click at [107, 122] on div at bounding box center [99, 117] width 20 height 21
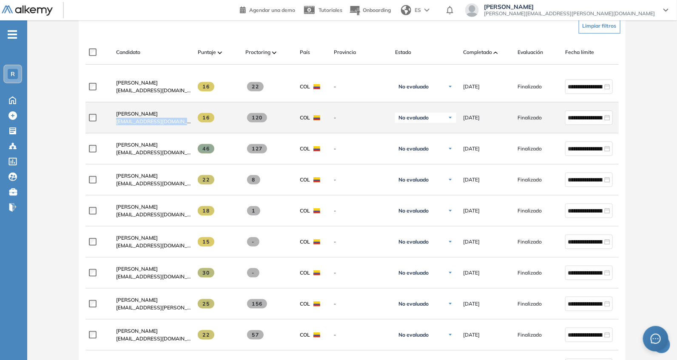
drag, startPoint x: 115, startPoint y: 124, endPoint x: 192, endPoint y: 127, distance: 77.5
click at [192, 127] on div "**********" at bounding box center [370, 117] width 571 height 31
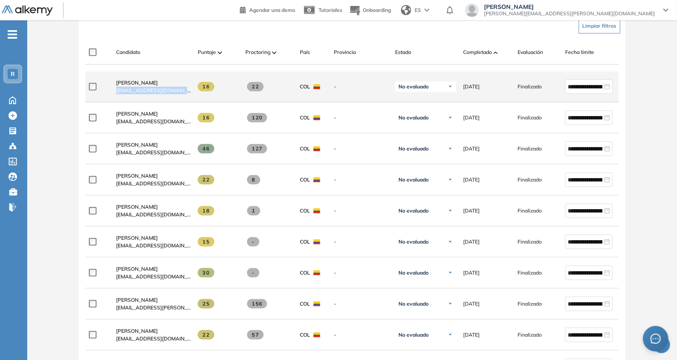
drag, startPoint x: 111, startPoint y: 92, endPoint x: 202, endPoint y: 99, distance: 91.6
click at [202, 99] on div "**********" at bounding box center [370, 86] width 571 height 31
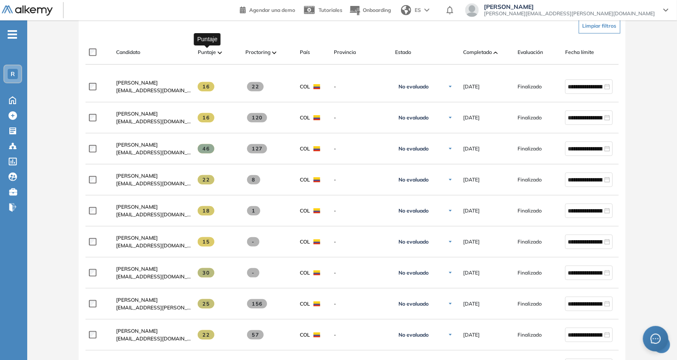
click at [211, 50] on span "Puntaje" at bounding box center [207, 52] width 18 height 8
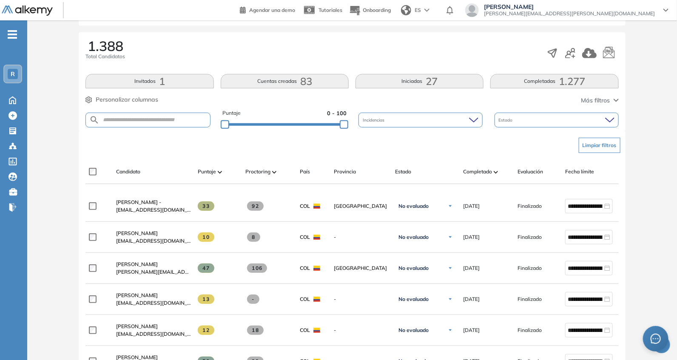
scroll to position [124, 0]
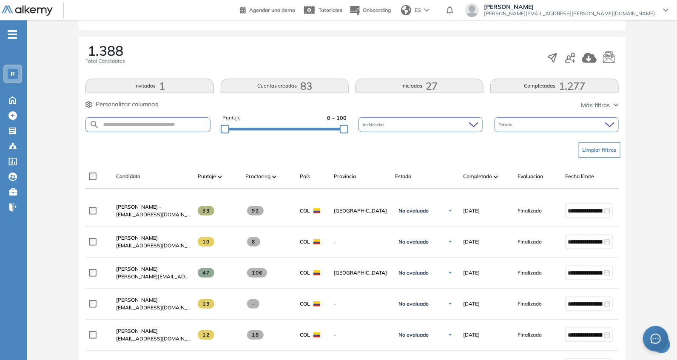
click at [331, 120] on span "0 - 100" at bounding box center [337, 118] width 20 height 8
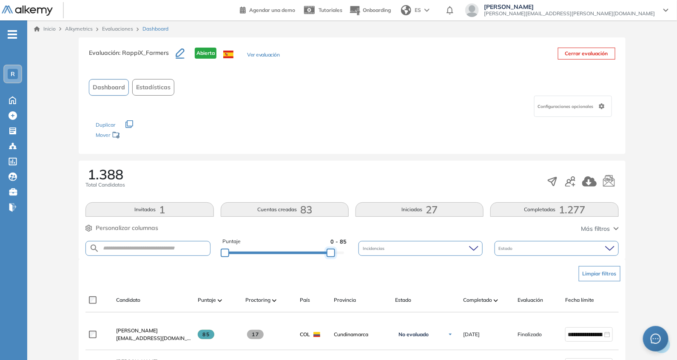
drag, startPoint x: 327, startPoint y: 252, endPoint x: 364, endPoint y: 250, distance: 37.1
click at [364, 250] on div "Puntaje 0 - 85 Incidencias Estado" at bounding box center [351, 249] width 533 height 22
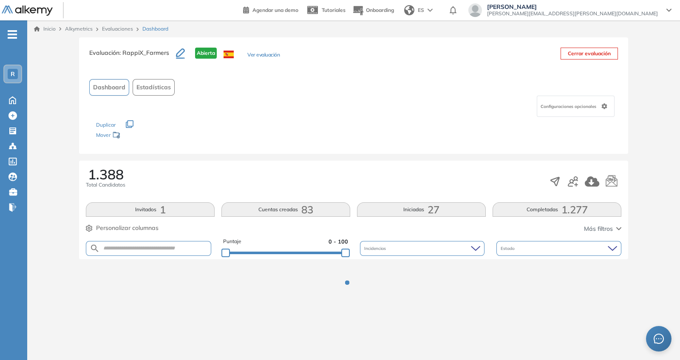
click at [364, 149] on div "Evaluación : RappiX_Farmers Abierta Ver evaluación Cerrar evaluación Dashboard …" at bounding box center [353, 95] width 549 height 117
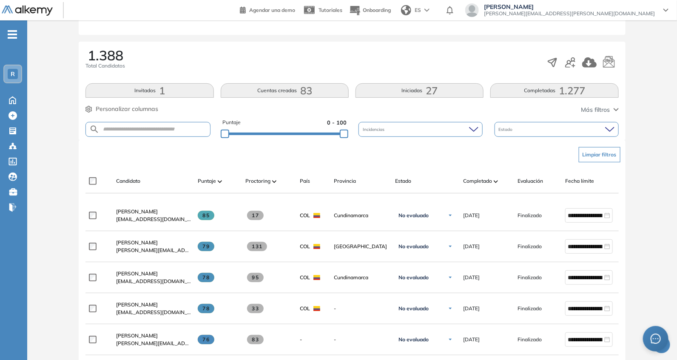
scroll to position [124, 0]
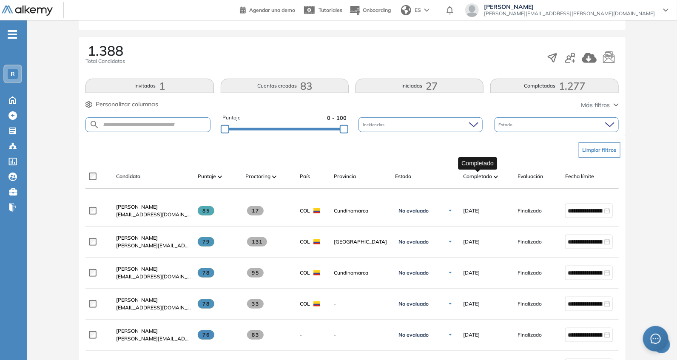
click at [475, 179] on span "Completado" at bounding box center [477, 177] width 29 height 8
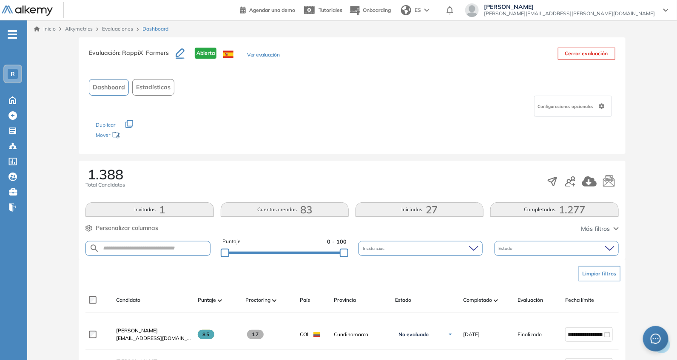
click at [478, 305] on div "Candidato Puntaje Proctoring País Provincia Estado Completado Evaluación Fecha …" at bounding box center [370, 303] width 571 height 17
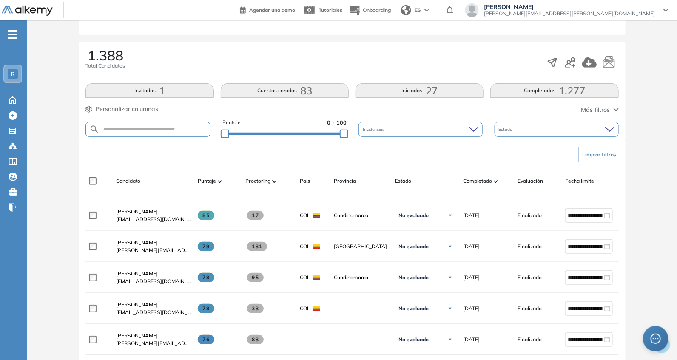
scroll to position [124, 0]
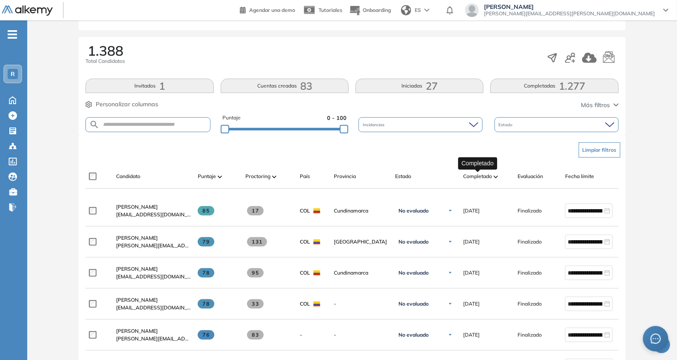
click at [484, 175] on span "Completado" at bounding box center [477, 177] width 29 height 8
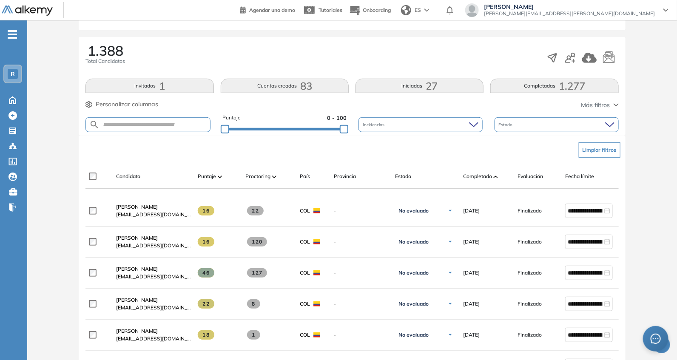
click at [317, 131] on div "Puntaje 0 - 100" at bounding box center [284, 125] width 124 height 22
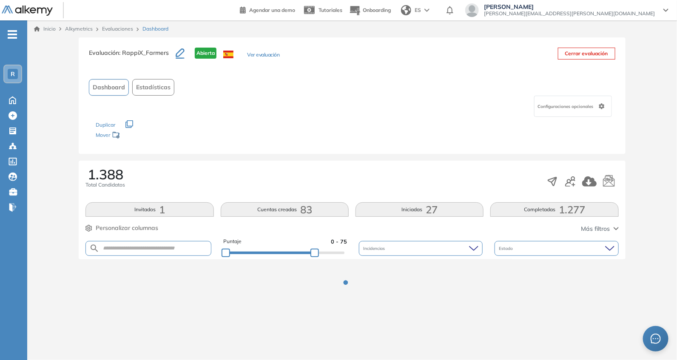
scroll to position [0, 0]
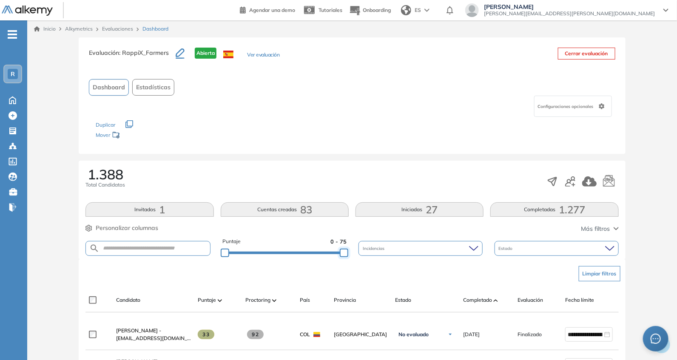
drag, startPoint x: 318, startPoint y: 253, endPoint x: 364, endPoint y: 261, distance: 45.8
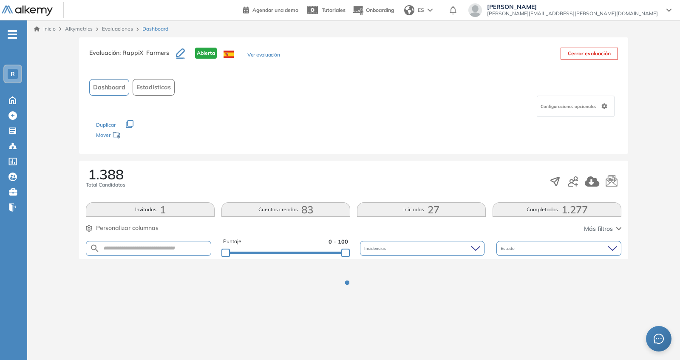
click at [327, 171] on div "1.388 Total Candidatos" at bounding box center [354, 182] width 536 height 28
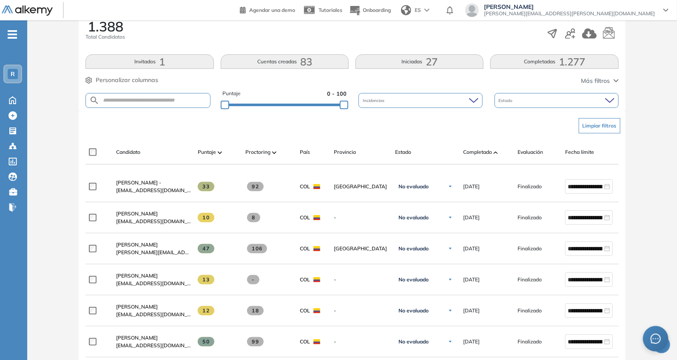
scroll to position [248, 0]
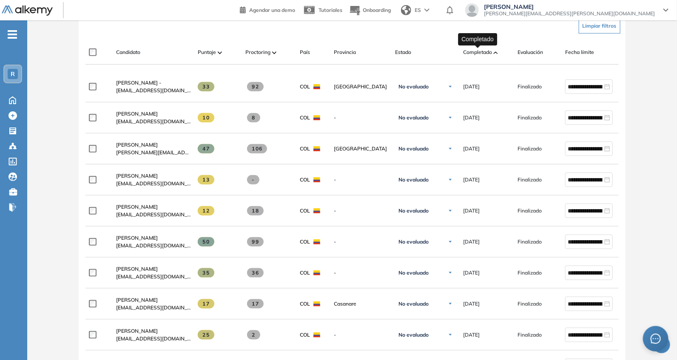
click at [470, 49] on span "Completado" at bounding box center [477, 52] width 29 height 8
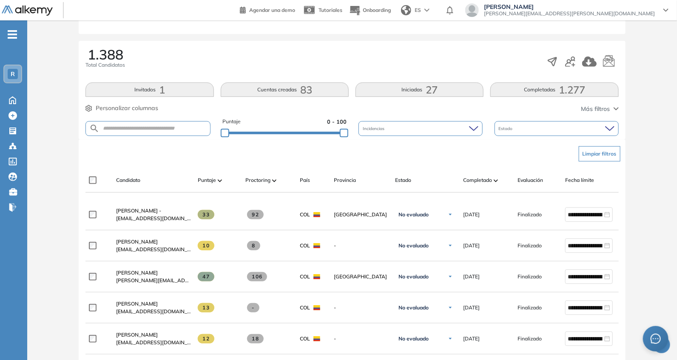
scroll to position [124, 0]
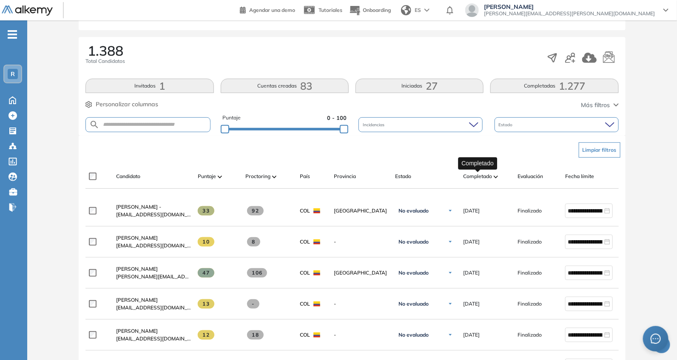
click at [475, 176] on span "Completado" at bounding box center [477, 177] width 29 height 8
click at [157, 166] on div "Candidato Puntaje Proctoring País Provincia Estado Completado Evaluación Fecha …" at bounding box center [351, 177] width 533 height 24
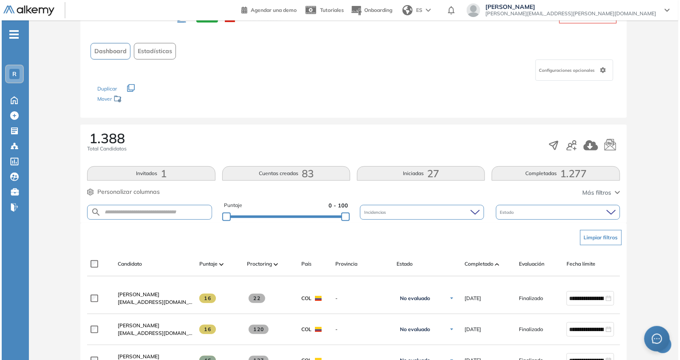
scroll to position [0, 0]
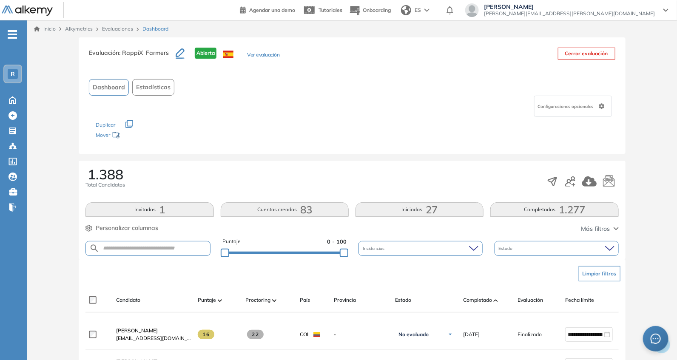
click at [112, 27] on link "Evaluaciones" at bounding box center [117, 29] width 31 height 6
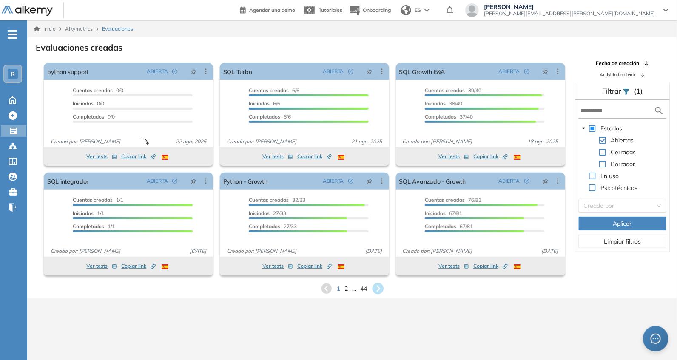
click at [377, 288] on icon at bounding box center [377, 288] width 11 height 11
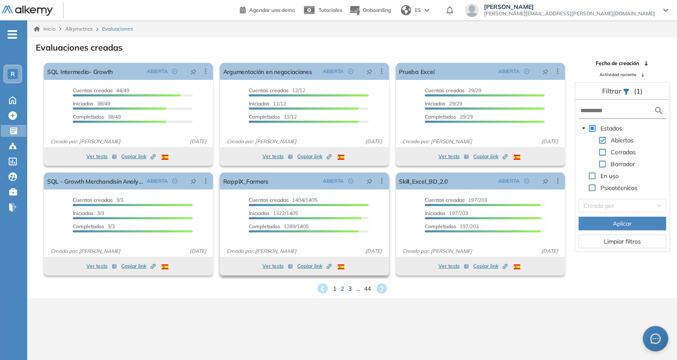
click at [308, 267] on span "Copiar link Created by potrace 1.16, written by [PERSON_NAME] [DATE]-[DATE]" at bounding box center [314, 266] width 34 height 8
click at [308, 263] on span "Copiar link Created by potrace 1.16, written by [PERSON_NAME] [DATE]-[DATE]" at bounding box center [314, 266] width 34 height 8
click at [253, 185] on link "RappiX_Farmers" at bounding box center [245, 181] width 45 height 17
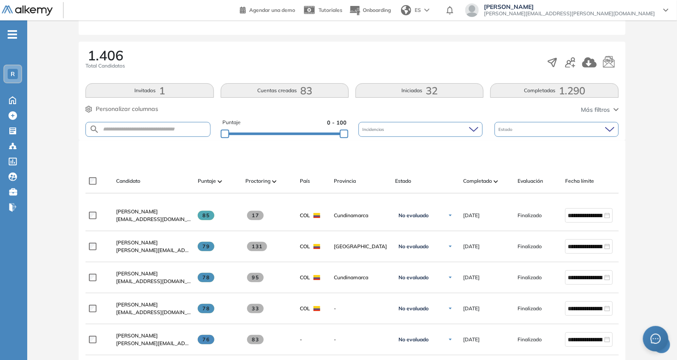
scroll to position [124, 0]
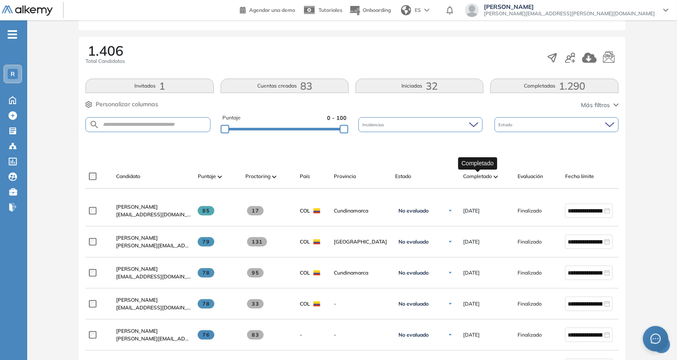
click at [464, 179] on span "Completado" at bounding box center [477, 177] width 29 height 8
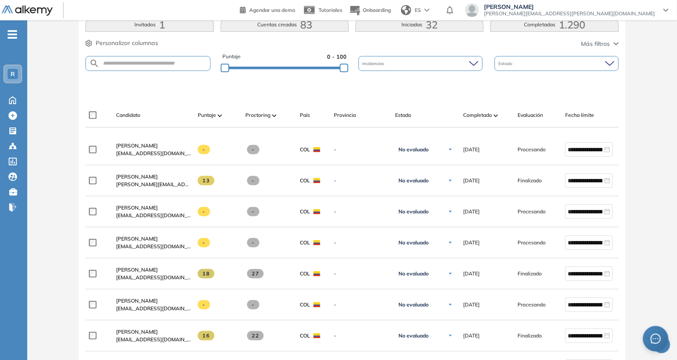
scroll to position [248, 0]
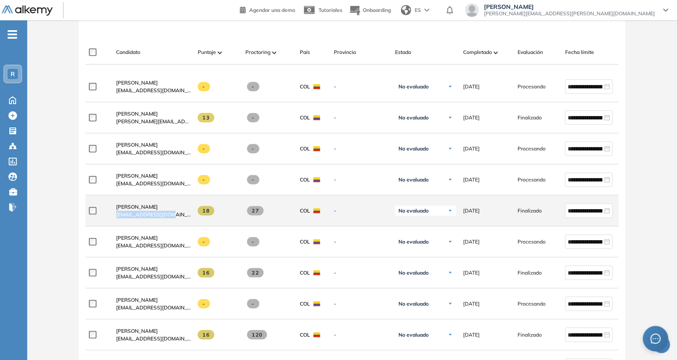
drag, startPoint x: 111, startPoint y: 218, endPoint x: 179, endPoint y: 222, distance: 68.1
click at [178, 220] on div "[PERSON_NAME] [EMAIL_ADDRESS][DOMAIN_NAME]" at bounding box center [150, 210] width 82 height 29
click at [178, 219] on div "[PERSON_NAME] [EMAIL_ADDRESS][DOMAIN_NAME]" at bounding box center [153, 210] width 75 height 15
drag, startPoint x: 113, startPoint y: 219, endPoint x: 179, endPoint y: 213, distance: 66.2
click at [179, 213] on div "[PERSON_NAME] [EMAIL_ADDRESS][DOMAIN_NAME]" at bounding box center [150, 210] width 82 height 29
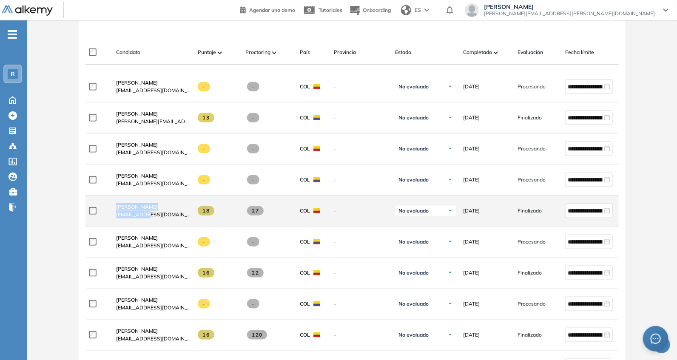
drag, startPoint x: 127, startPoint y: 217, endPoint x: 148, endPoint y: 221, distance: 22.0
click at [148, 221] on div "[PERSON_NAME] [EMAIL_ADDRESS][DOMAIN_NAME]" at bounding box center [150, 210] width 82 height 29
click at [182, 214] on div "[PERSON_NAME] [EMAIL_ADDRESS][DOMAIN_NAME]" at bounding box center [153, 210] width 75 height 15
drag, startPoint x: 117, startPoint y: 221, endPoint x: 175, endPoint y: 216, distance: 58.9
click at [175, 216] on div "[PERSON_NAME] [EMAIL_ADDRESS][DOMAIN_NAME]" at bounding box center [150, 210] width 82 height 29
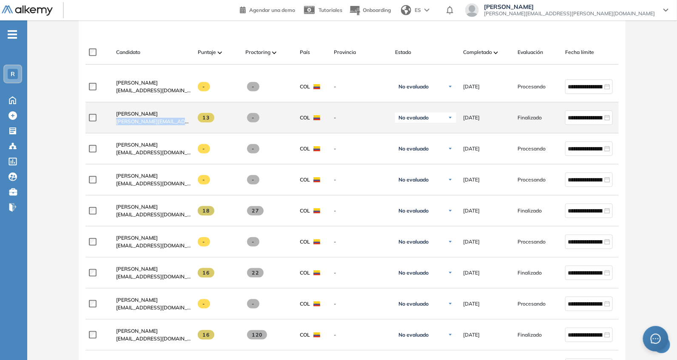
drag, startPoint x: 110, startPoint y: 122, endPoint x: 194, endPoint y: 123, distance: 84.6
click at [193, 122] on div "**********" at bounding box center [370, 117] width 571 height 31
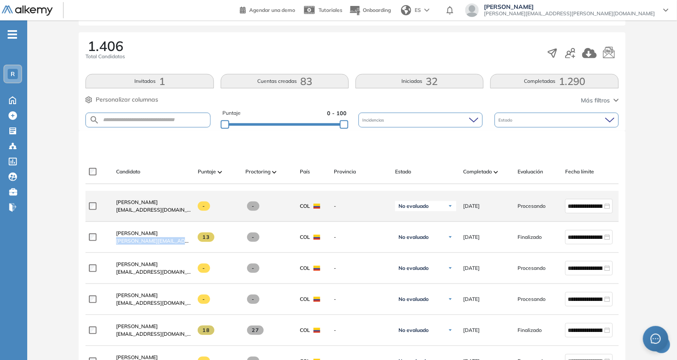
scroll to position [124, 0]
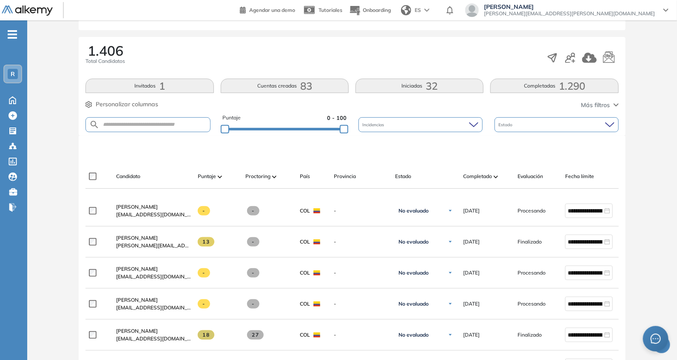
drag, startPoint x: 151, startPoint y: 115, endPoint x: 151, endPoint y: 121, distance: 6.0
click at [151, 118] on div "Puntaje 0 - 100 Incidencias Estado" at bounding box center [351, 125] width 533 height 22
click at [151, 122] on input "text" at bounding box center [154, 125] width 110 height 6
paste input "**********"
type input "**********"
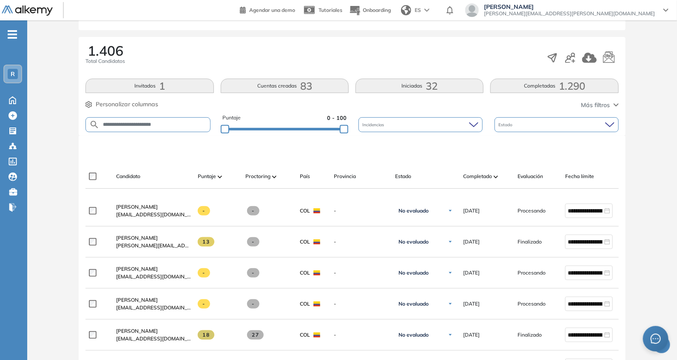
scroll to position [0, 0]
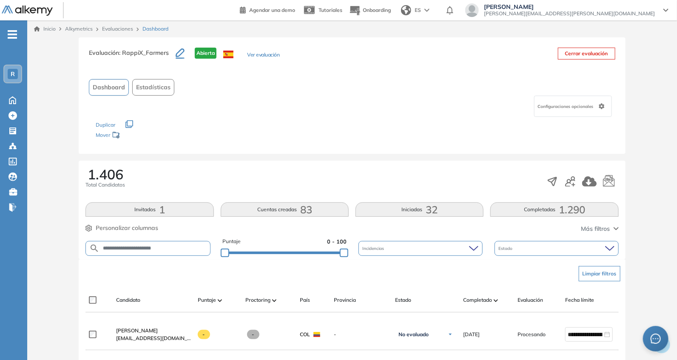
drag, startPoint x: 174, startPoint y: 245, endPoint x: 100, endPoint y: 256, distance: 74.7
click at [100, 258] on div "**********" at bounding box center [351, 249] width 533 height 22
click at [168, 244] on form "**********" at bounding box center [147, 248] width 125 height 15
paste input "**********"
type input "**********"
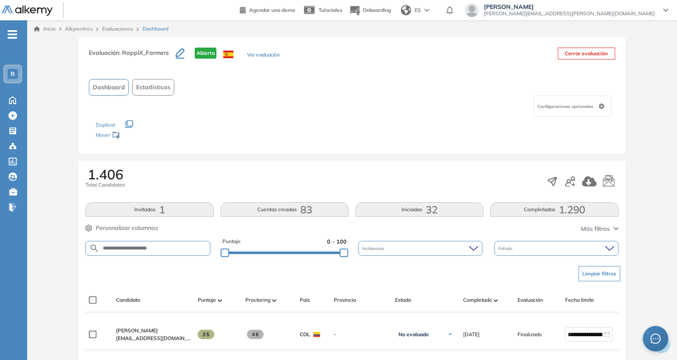
click at [120, 27] on link "Evaluaciones" at bounding box center [117, 29] width 31 height 6
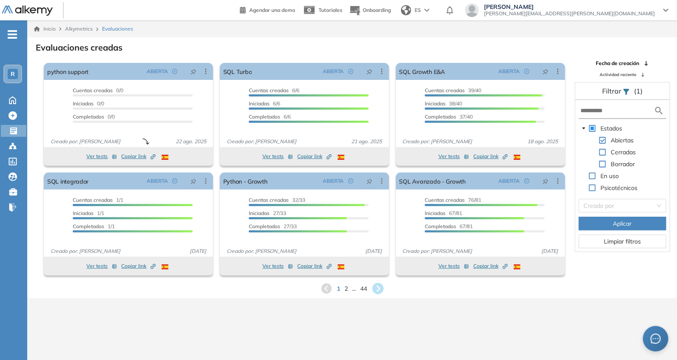
click at [381, 284] on icon at bounding box center [377, 288] width 11 height 11
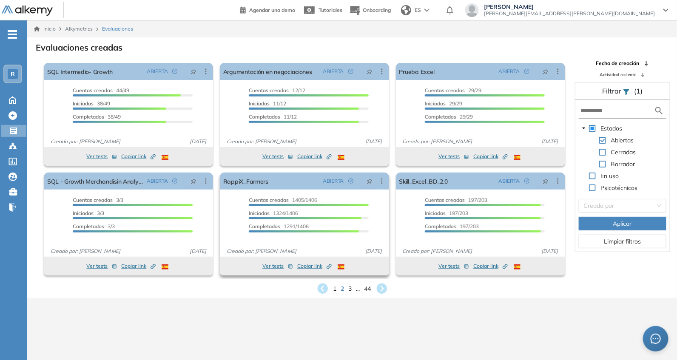
click at [308, 264] on span "Copiar link Created by potrace 1.16, written by [PERSON_NAME] [DATE]-[DATE]" at bounding box center [314, 266] width 34 height 8
click at [259, 181] on link "RappiX_Farmers" at bounding box center [245, 181] width 45 height 17
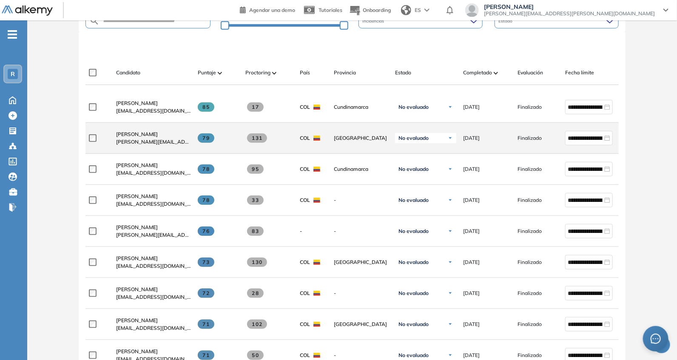
scroll to position [248, 0]
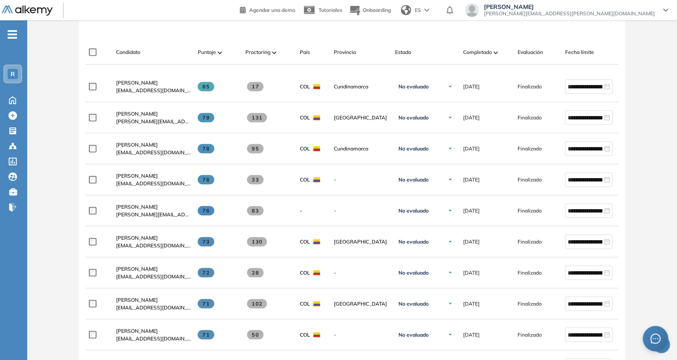
click at [494, 44] on div "Candidato Puntaje Proctoring País Provincia Estado Completado Evaluación Fecha …" at bounding box center [351, 52] width 533 height 24
click at [489, 48] on span "Completado" at bounding box center [477, 52] width 29 height 8
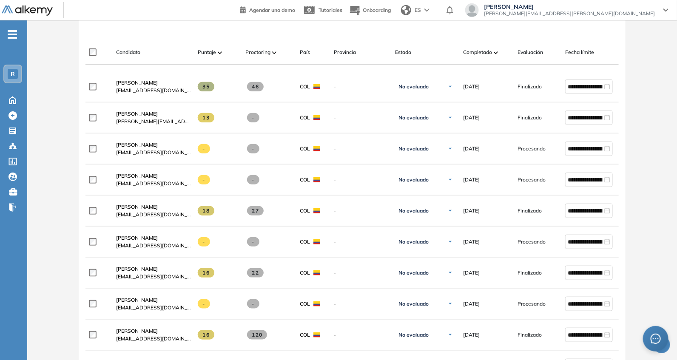
click at [163, 43] on div "Candidato Puntaje Proctoring País Provincia Estado Completado Evaluación Fecha …" at bounding box center [351, 52] width 533 height 24
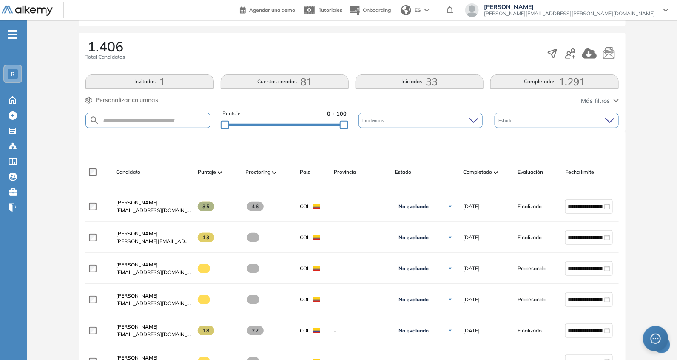
scroll to position [124, 0]
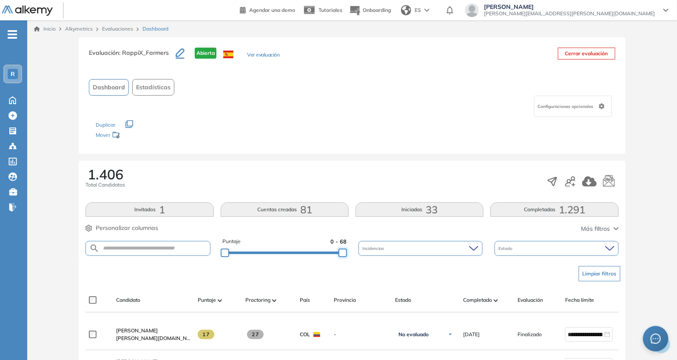
drag, startPoint x: 308, startPoint y: 253, endPoint x: 369, endPoint y: 198, distance: 81.6
click at [353, 250] on div "Puntaje 0 - 68 Incidencias Estado" at bounding box center [351, 249] width 533 height 22
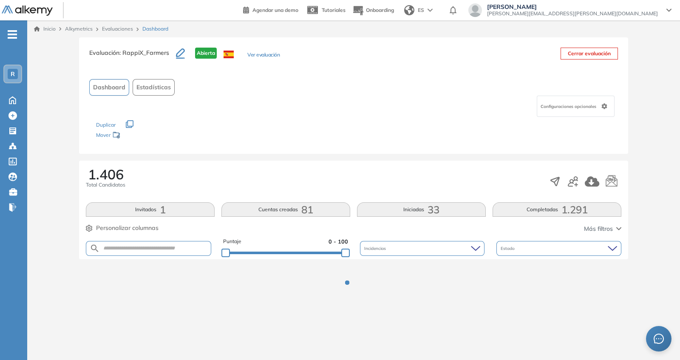
click at [367, 151] on div "Evaluación : RappiX_Farmers Abierta Ver evaluación Cerrar evaluación Dashboard …" at bounding box center [353, 95] width 549 height 117
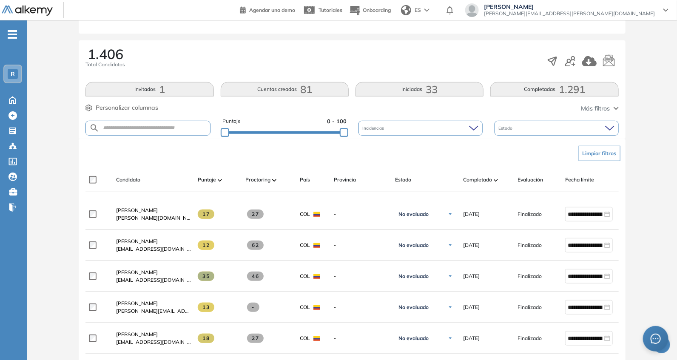
scroll to position [124, 0]
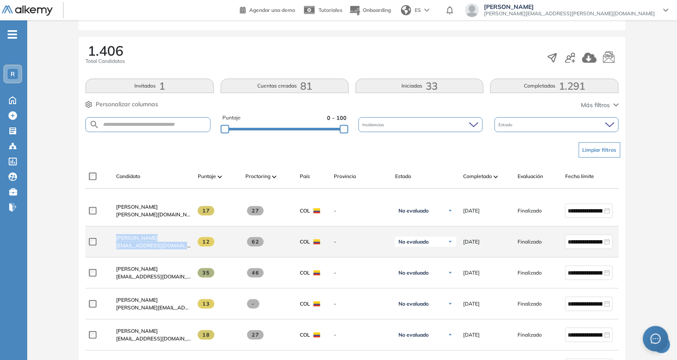
drag, startPoint x: 108, startPoint y: 252, endPoint x: 200, endPoint y: 258, distance: 92.0
click at [200, 258] on div "**********" at bounding box center [370, 242] width 571 height 31
click at [101, 252] on div at bounding box center [99, 241] width 20 height 21
drag, startPoint x: 115, startPoint y: 253, endPoint x: 193, endPoint y: 255, distance: 77.4
click at [193, 255] on div "**********" at bounding box center [370, 242] width 571 height 31
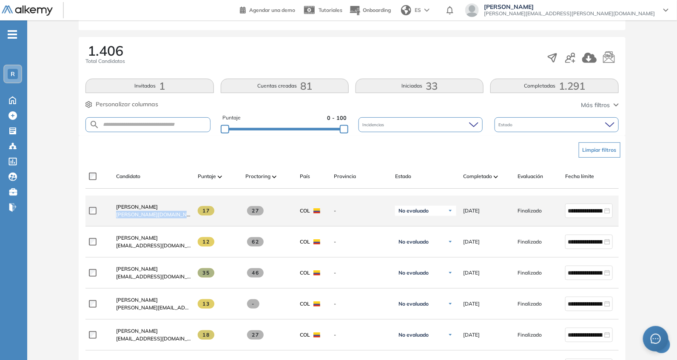
drag, startPoint x: 114, startPoint y: 222, endPoint x: 189, endPoint y: 224, distance: 75.7
click at [190, 224] on div "[PERSON_NAME] [PERSON_NAME][DOMAIN_NAME][EMAIL_ADDRESS][DOMAIN_NAME]" at bounding box center [150, 210] width 82 height 29
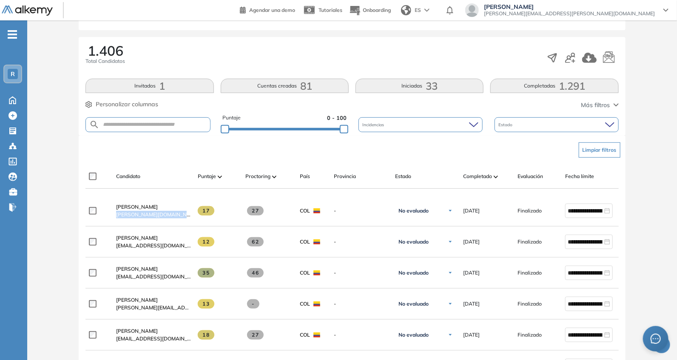
click at [192, 148] on div "Limpiar filtros" at bounding box center [353, 150] width 533 height 26
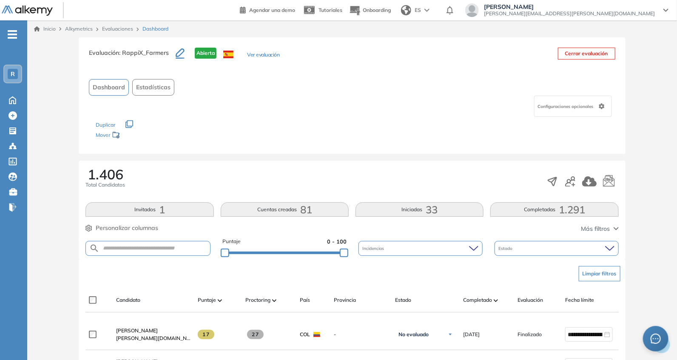
click at [115, 22] on div "Inicio Alkymetrics Evaluaciones Dashboard" at bounding box center [352, 28] width 650 height 17
click at [122, 30] on link "Evaluaciones" at bounding box center [117, 29] width 31 height 6
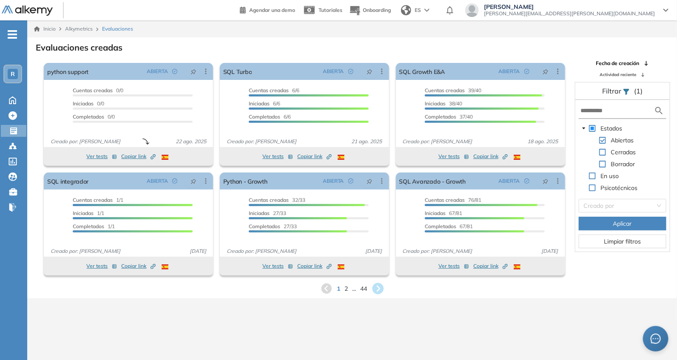
click at [378, 287] on icon at bounding box center [378, 289] width 14 height 14
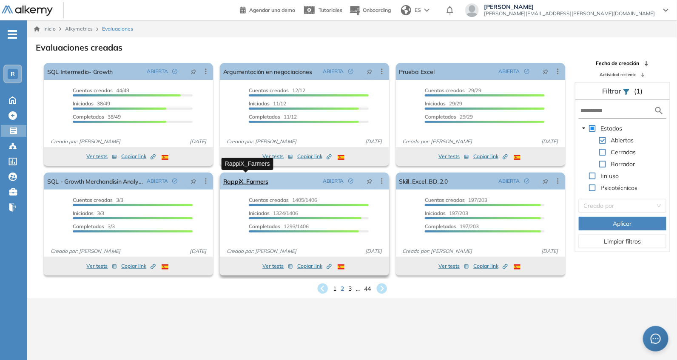
click at [254, 179] on link "RappiX_Farmers" at bounding box center [245, 181] width 45 height 17
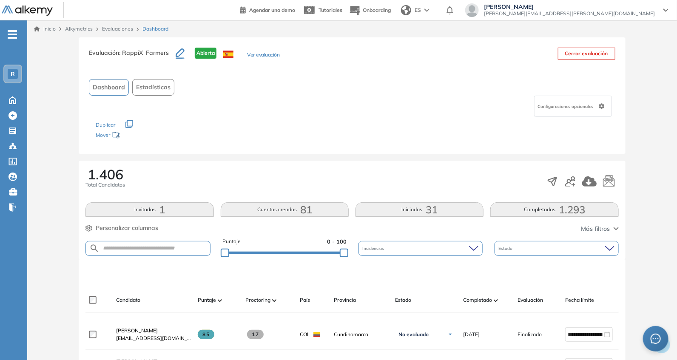
click at [111, 24] on div "Inicio Alkymetrics Evaluaciones Dashboard" at bounding box center [352, 28] width 650 height 17
click at [119, 29] on link "Evaluaciones" at bounding box center [117, 29] width 31 height 6
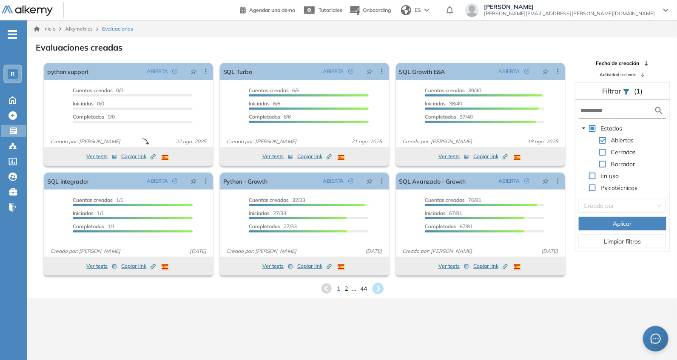
click at [378, 286] on icon at bounding box center [377, 288] width 11 height 11
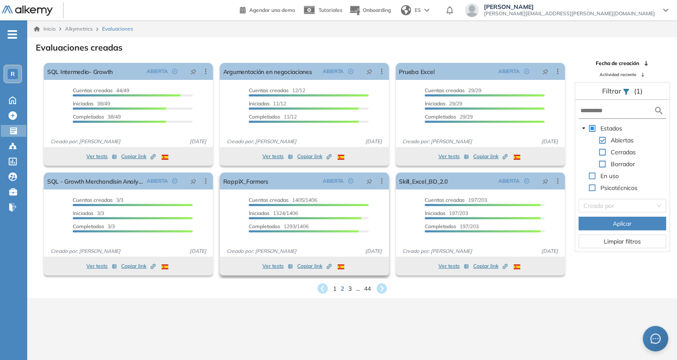
click at [308, 265] on span "Copiar link Created by potrace 1.16, written by [PERSON_NAME] [DATE]-[DATE]" at bounding box center [314, 266] width 34 height 8
click at [252, 178] on link "RappiX_Farmers" at bounding box center [245, 181] width 45 height 17
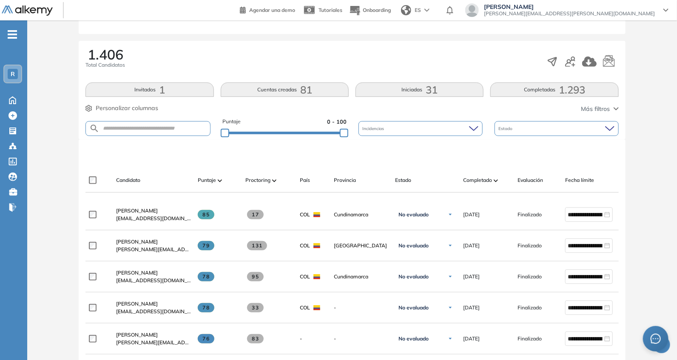
scroll to position [124, 0]
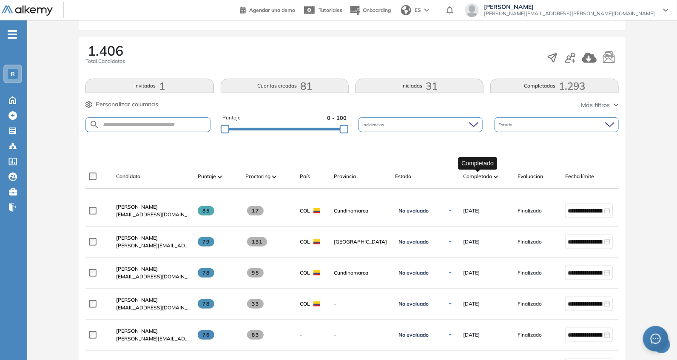
click at [467, 178] on span "Completado" at bounding box center [477, 177] width 29 height 8
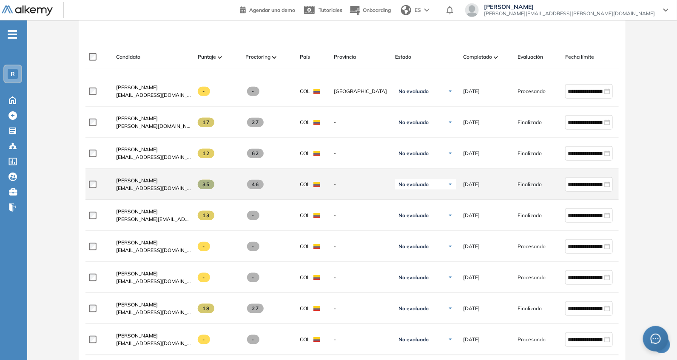
scroll to position [248, 0]
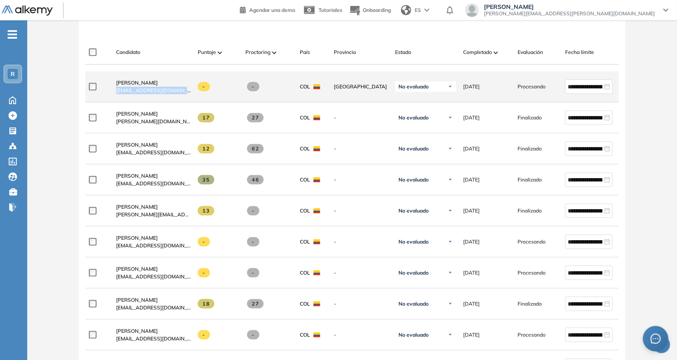
drag, startPoint x: 110, startPoint y: 94, endPoint x: 193, endPoint y: 101, distance: 83.6
click at [193, 101] on div "**********" at bounding box center [370, 86] width 571 height 31
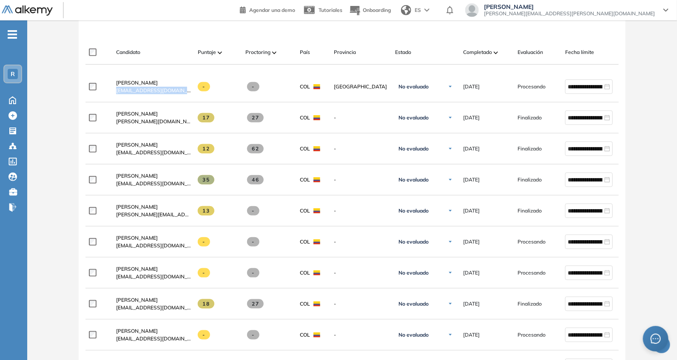
click at [180, 51] on div "Candidato" at bounding box center [153, 52] width 75 height 8
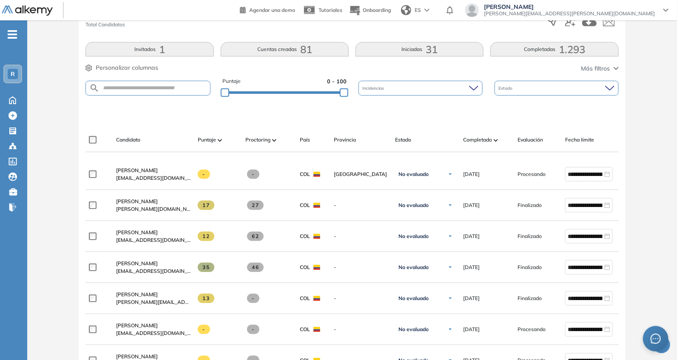
scroll to position [124, 0]
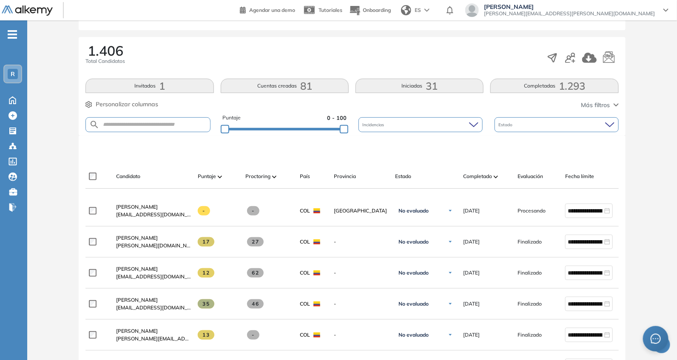
click at [312, 123] on div "Puntaje 0 - 100" at bounding box center [284, 125] width 124 height 22
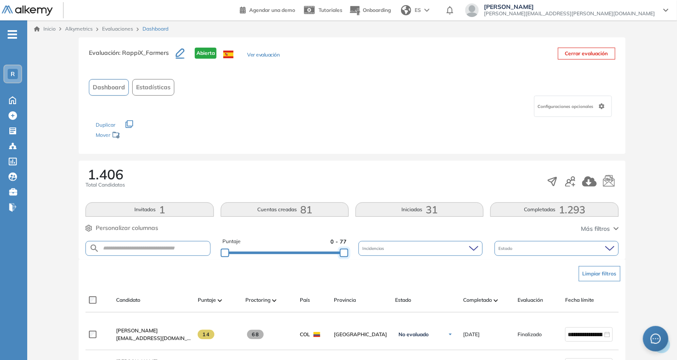
drag, startPoint x: 318, startPoint y: 253, endPoint x: 334, endPoint y: 147, distance: 106.6
click at [375, 247] on div "Puntaje 0 - 77 Incidencias Estado" at bounding box center [351, 249] width 533 height 22
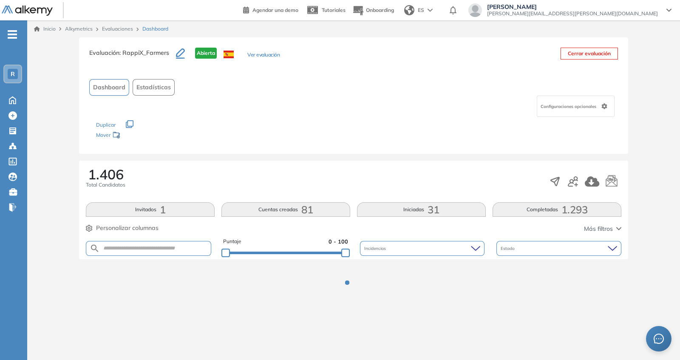
click at [325, 109] on div "Configuraciones opcionales" at bounding box center [353, 106] width 529 height 21
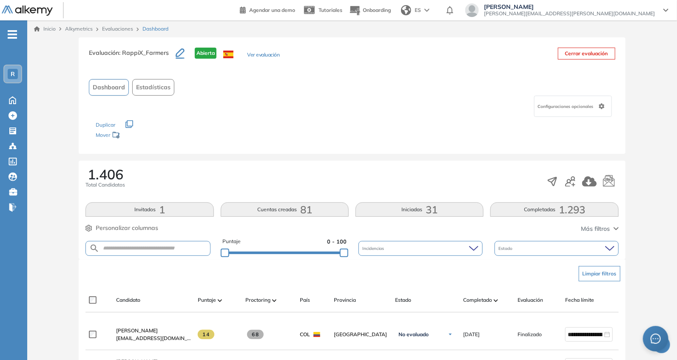
scroll to position [248, 0]
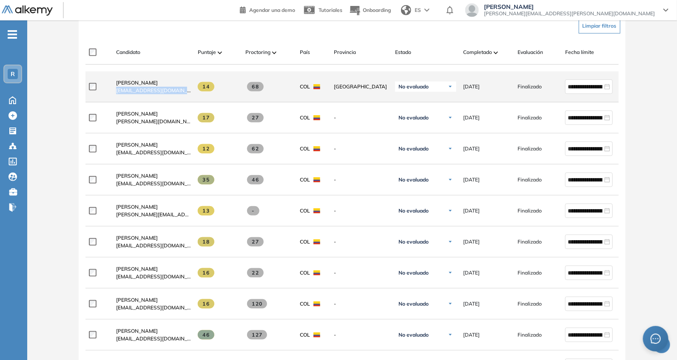
drag, startPoint x: 113, startPoint y: 97, endPoint x: 182, endPoint y: 103, distance: 69.6
click at [182, 101] on div "[PERSON_NAME] [EMAIL_ADDRESS][DOMAIN_NAME]" at bounding box center [150, 86] width 82 height 29
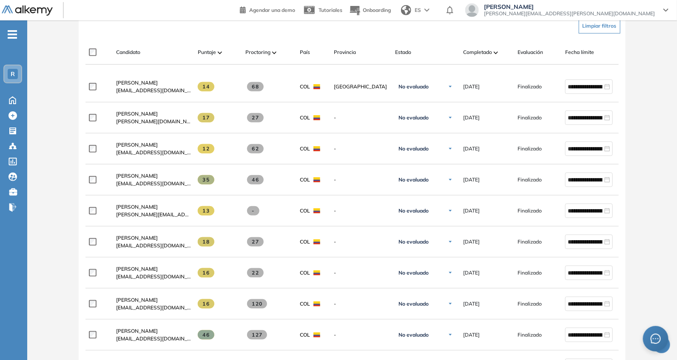
click at [177, 37] on div "Limpiar filtros" at bounding box center [353, 26] width 533 height 26
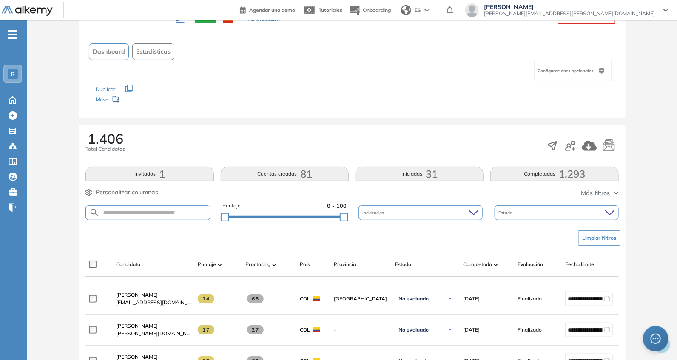
scroll to position [0, 0]
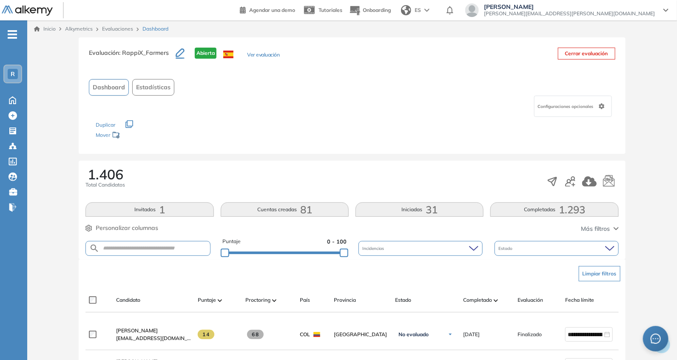
drag, startPoint x: 322, startPoint y: 258, endPoint x: 324, endPoint y: 254, distance: 4.4
click at [322, 256] on div "Puntaje 0 - 100" at bounding box center [284, 249] width 124 height 22
click at [324, 254] on div at bounding box center [284, 252] width 119 height 5
drag, startPoint x: 327, startPoint y: 250, endPoint x: 394, endPoint y: 235, distance: 68.7
click at [389, 247] on div "Puntaje 0 - 83 Incidencias Estado" at bounding box center [351, 249] width 533 height 22
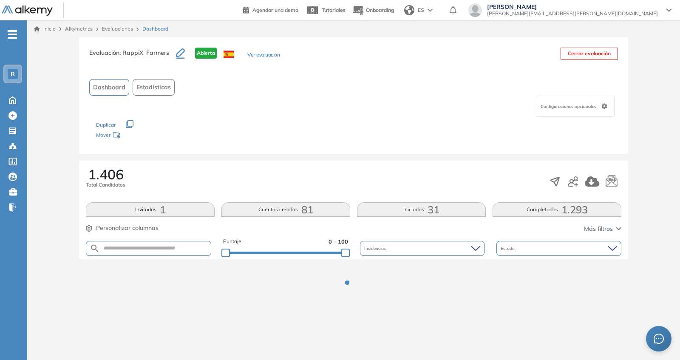
click at [359, 165] on div "1.406 Total Candidatos Invitados 1 Cuentas creadas 81 Iniciadas 31 Completadas …" at bounding box center [353, 210] width 549 height 99
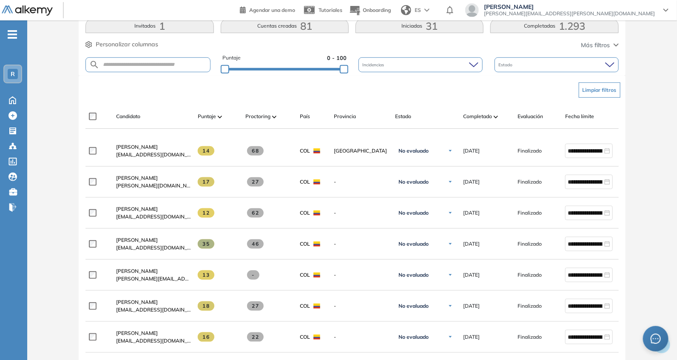
scroll to position [248, 0]
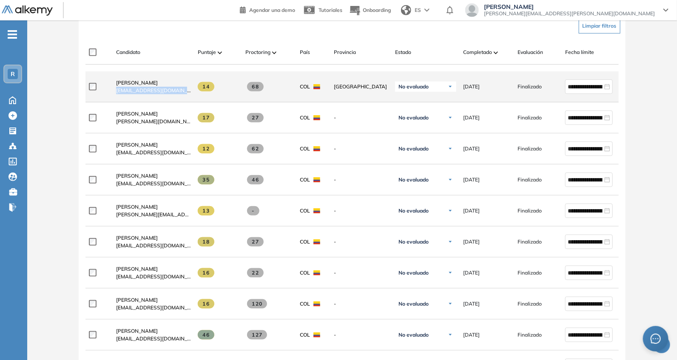
drag, startPoint x: 115, startPoint y: 92, endPoint x: 190, endPoint y: 94, distance: 75.7
click at [190, 94] on div "[PERSON_NAME] [EMAIL_ADDRESS][DOMAIN_NAME]" at bounding box center [150, 86] width 82 height 29
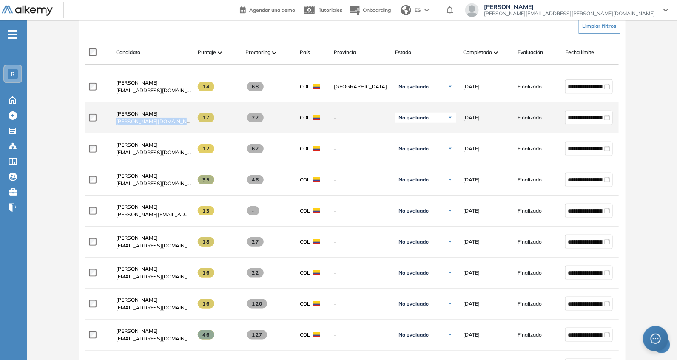
drag, startPoint x: 110, startPoint y: 125, endPoint x: 195, endPoint y: 134, distance: 85.1
click at [195, 134] on div "**********" at bounding box center [370, 117] width 571 height 31
click at [195, 129] on div "17" at bounding box center [215, 117] width 48 height 23
drag, startPoint x: 108, startPoint y: 128, endPoint x: 183, endPoint y: 126, distance: 74.4
click at [183, 126] on div "**********" at bounding box center [370, 117] width 571 height 31
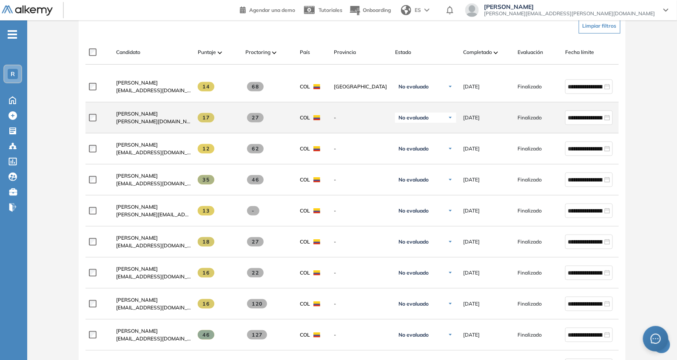
click at [190, 130] on div "[PERSON_NAME] [PERSON_NAME][DOMAIN_NAME][EMAIL_ADDRESS][DOMAIN_NAME]" at bounding box center [150, 117] width 82 height 29
drag, startPoint x: 110, startPoint y: 120, endPoint x: 190, endPoint y: 121, distance: 80.8
click at [190, 121] on div "[PERSON_NAME] [PERSON_NAME][DOMAIN_NAME][EMAIL_ADDRESS][DOMAIN_NAME]" at bounding box center [150, 117] width 82 height 29
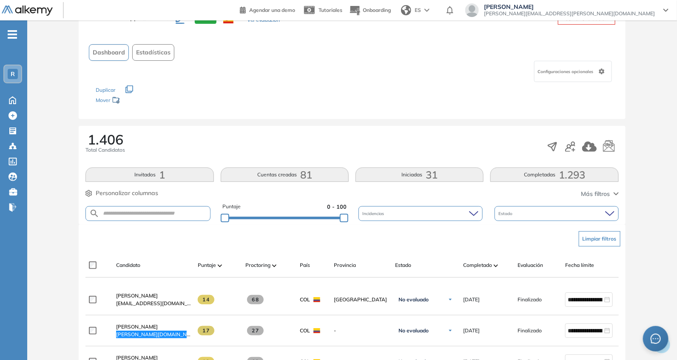
scroll to position [0, 0]
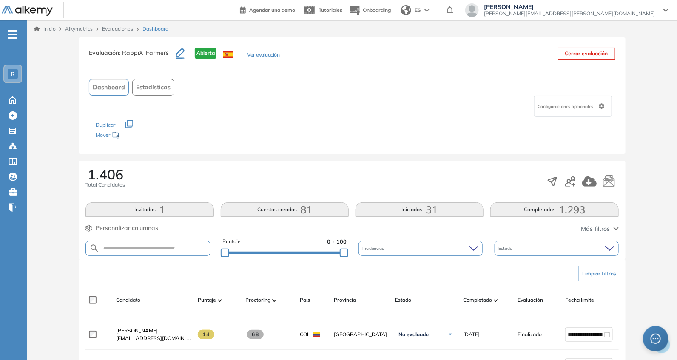
click at [253, 193] on div "1.406 Total Candidatos" at bounding box center [351, 182] width 533 height 28
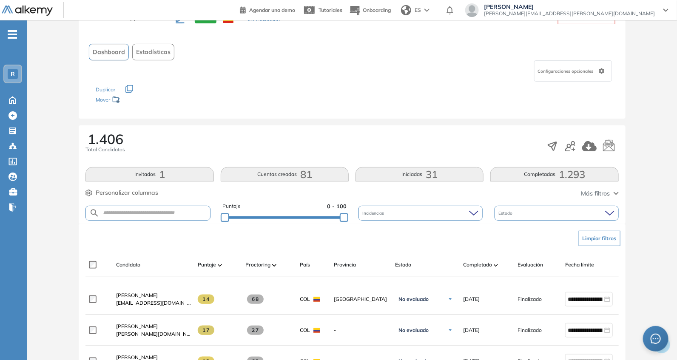
scroll to position [124, 0]
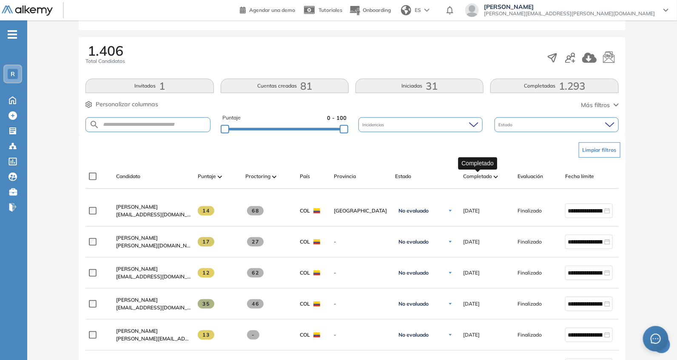
click at [482, 177] on span "Completado" at bounding box center [477, 177] width 29 height 8
click at [476, 173] on span "Completado" at bounding box center [477, 177] width 29 height 8
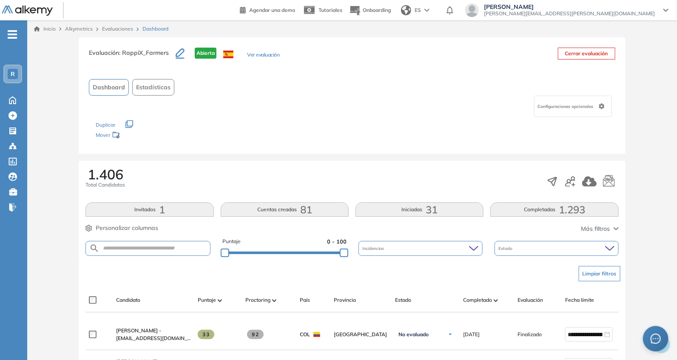
click at [313, 244] on div "Puntaje 0 - 100" at bounding box center [284, 242] width 124 height 8
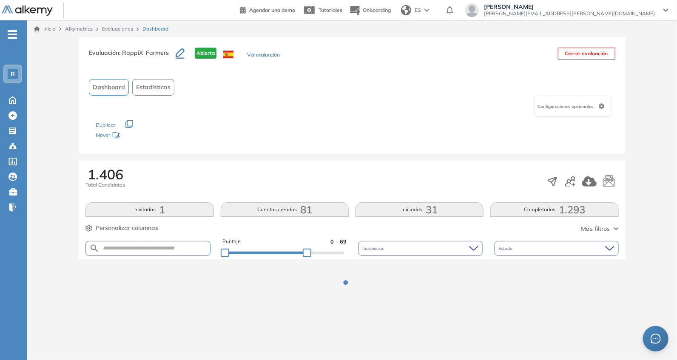
click at [306, 252] on div at bounding box center [284, 252] width 119 height 5
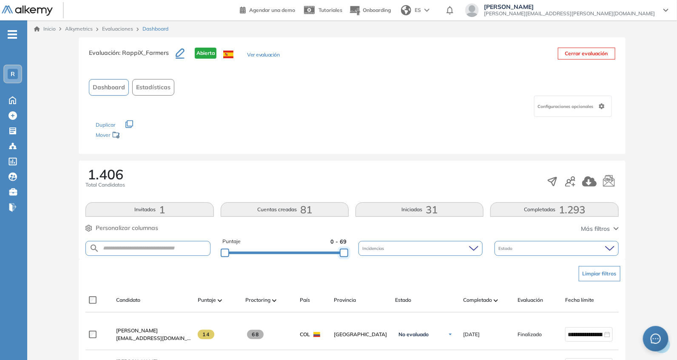
drag, startPoint x: 306, startPoint y: 252, endPoint x: 369, endPoint y: 222, distance: 70.2
click at [360, 249] on div "Puntaje 0 - 69 Incidencias Estado" at bounding box center [351, 249] width 533 height 22
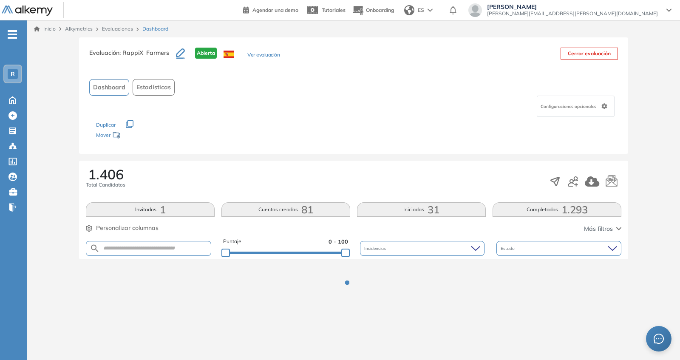
click at [344, 131] on div "Los siguientes tests ya no están disponibles o tienen una nueva versión Revisa …" at bounding box center [353, 130] width 515 height 27
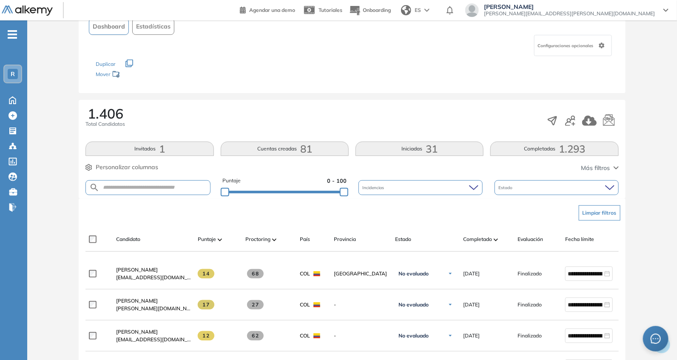
scroll to position [124, 0]
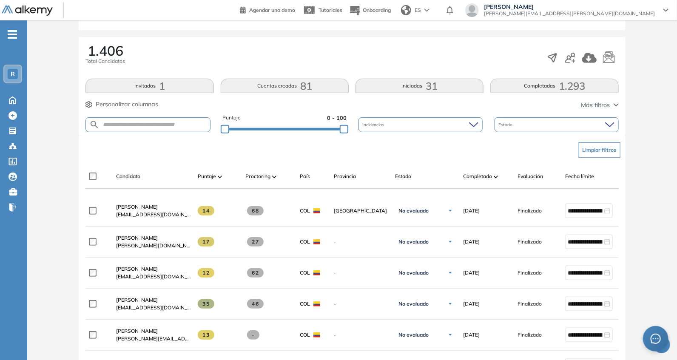
click at [141, 174] on div "Candidato" at bounding box center [153, 177] width 75 height 8
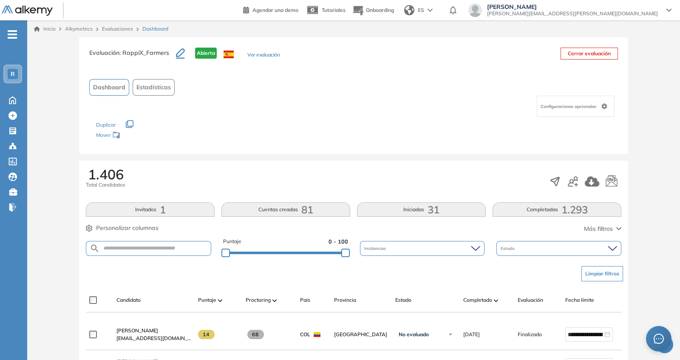
drag, startPoint x: 298, startPoint y: 249, endPoint x: 403, endPoint y: 244, distance: 105.6
click at [403, 244] on div "Puntaje 0 - 59 Incidencias Estado" at bounding box center [351, 249] width 533 height 22
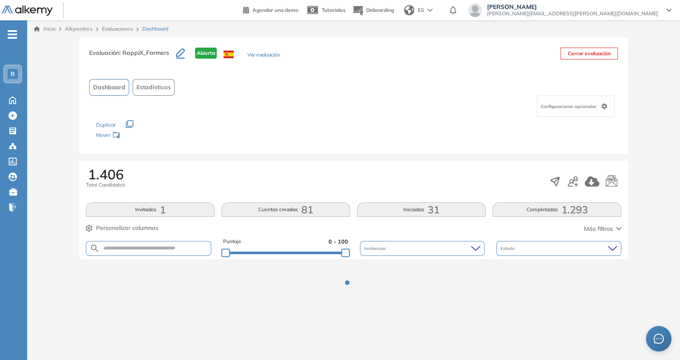
click at [307, 101] on div "Configuraciones opcionales" at bounding box center [353, 106] width 529 height 21
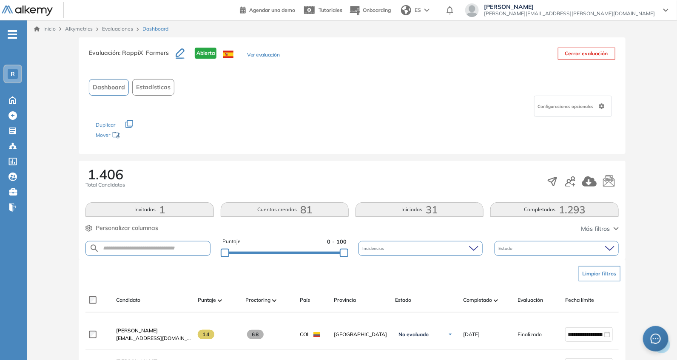
click at [323, 256] on div "Puntaje 0 - 100" at bounding box center [284, 249] width 124 height 22
click at [322, 256] on div "Puntaje 0 - 100" at bounding box center [284, 249] width 124 height 22
click at [324, 255] on div "Puntaje 0 - 100" at bounding box center [284, 249] width 124 height 22
click at [321, 252] on div at bounding box center [284, 252] width 119 height 5
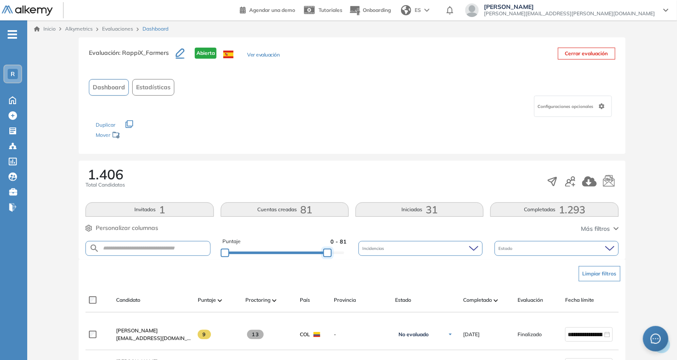
drag, startPoint x: 321, startPoint y: 254, endPoint x: 378, endPoint y: 236, distance: 59.0
click at [371, 252] on div "Puntaje 0 - 81 Incidencias Estado" at bounding box center [351, 249] width 533 height 22
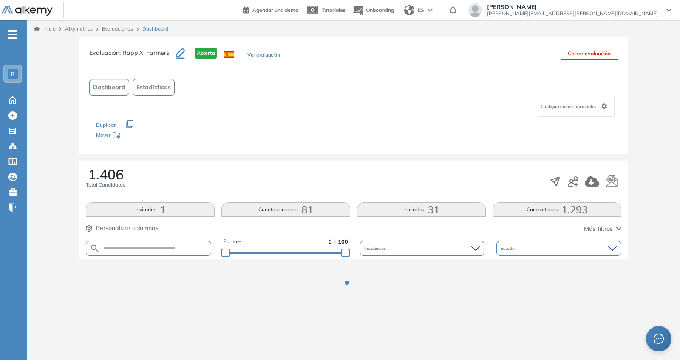
click at [359, 159] on div "Evaluación : RappiX_Farmers Abierta Ver evaluación Cerrar evaluación Dashboard …" at bounding box center [354, 177] width 646 height 281
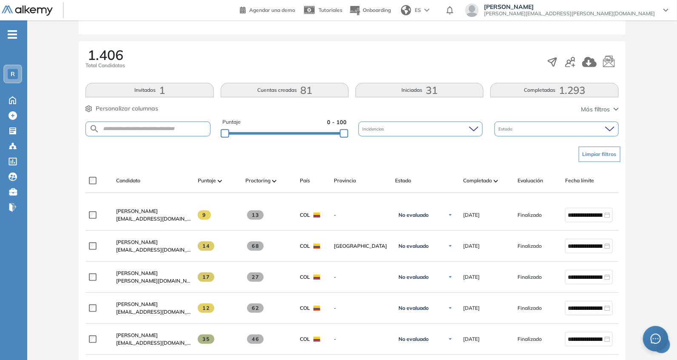
scroll to position [124, 0]
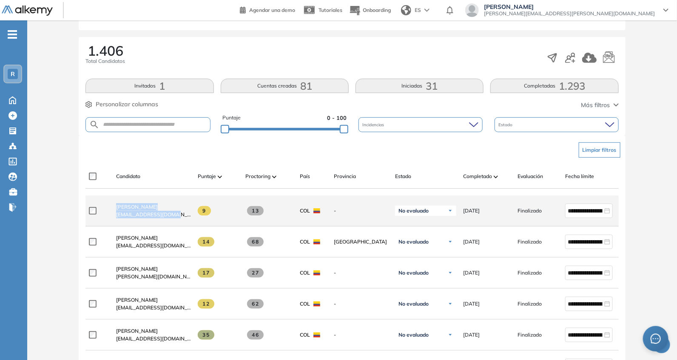
drag, startPoint x: 108, startPoint y: 221, endPoint x: 183, endPoint y: 220, distance: 74.8
click at [183, 220] on div "**********" at bounding box center [370, 211] width 571 height 31
click at [112, 221] on div "[PERSON_NAME] [EMAIL_ADDRESS][DOMAIN_NAME]" at bounding box center [150, 210] width 82 height 29
drag, startPoint x: 112, startPoint y: 221, endPoint x: 183, endPoint y: 216, distance: 70.8
click at [183, 216] on div "[PERSON_NAME] [EMAIL_ADDRESS][DOMAIN_NAME]" at bounding box center [150, 210] width 82 height 29
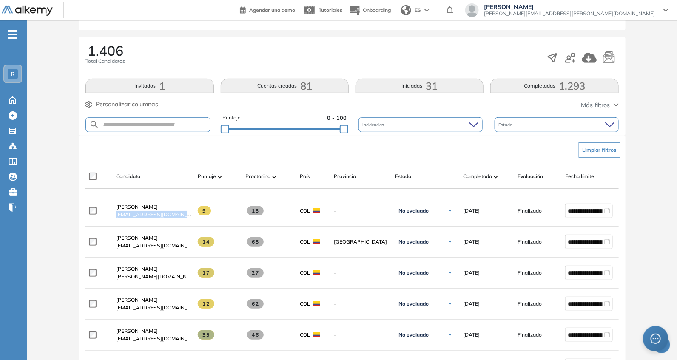
click at [213, 171] on div "Puntaje" at bounding box center [218, 176] width 41 height 10
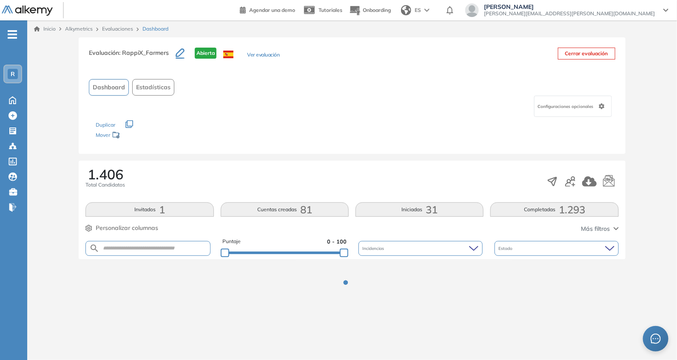
scroll to position [0, 0]
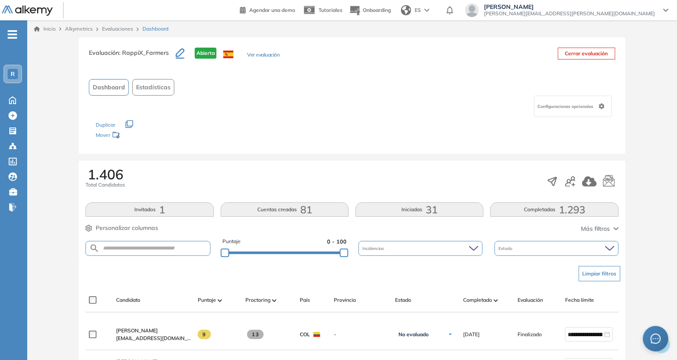
click at [310, 256] on div "Puntaje 0 - 100" at bounding box center [284, 249] width 124 height 22
click at [310, 251] on div at bounding box center [284, 252] width 119 height 5
drag, startPoint x: 314, startPoint y: 251, endPoint x: 364, endPoint y: 246, distance: 49.6
click at [361, 254] on div "Puntaje 0 - 71 Incidencias Estado" at bounding box center [351, 249] width 533 height 22
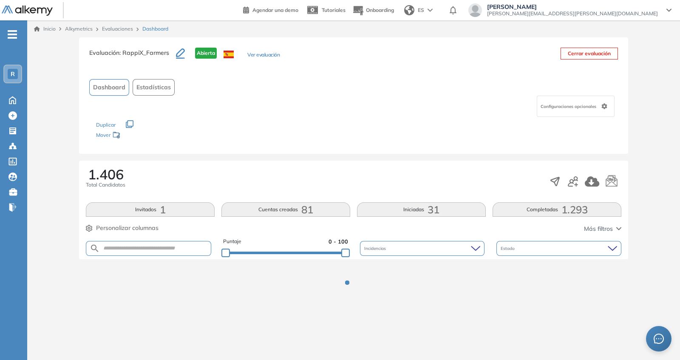
click at [364, 168] on div "1.406 Total Candidatos" at bounding box center [354, 182] width 536 height 28
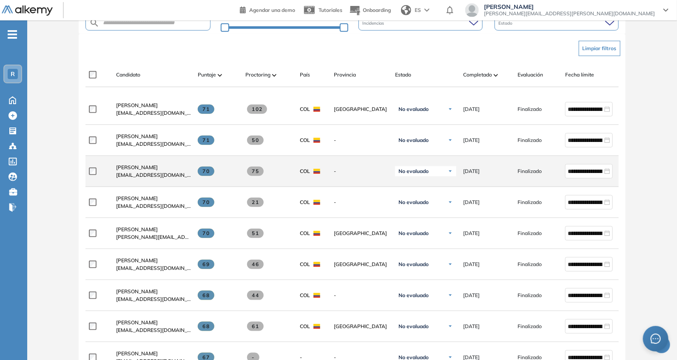
scroll to position [248, 0]
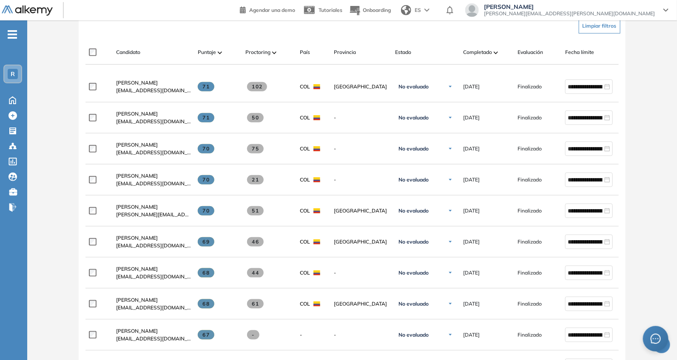
click at [489, 55] on span "Completado" at bounding box center [477, 52] width 29 height 8
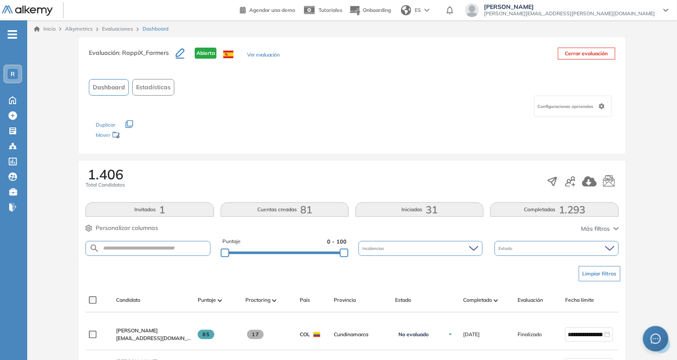
scroll to position [124, 0]
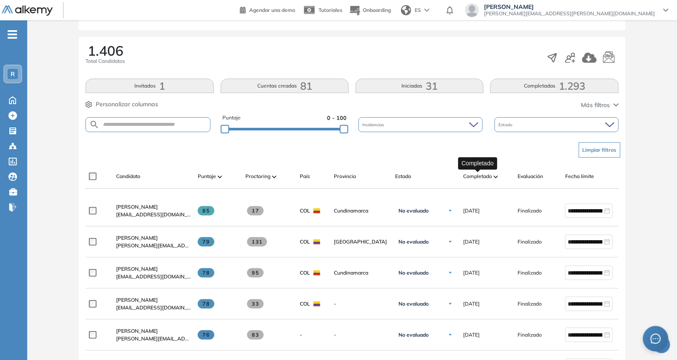
click at [475, 174] on span "Completado" at bounding box center [477, 177] width 29 height 8
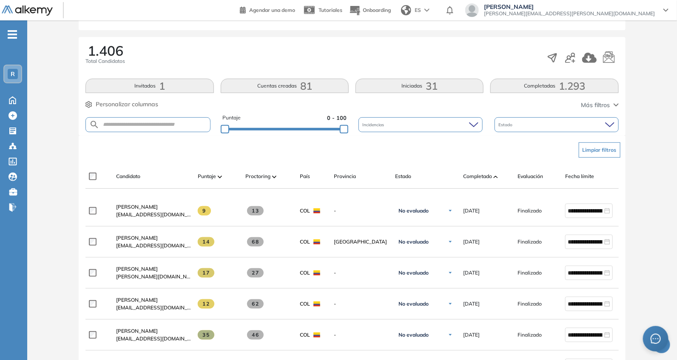
click at [196, 165] on div "Candidato Puntaje Proctoring País Provincia Estado Completado Evaluación Fecha …" at bounding box center [351, 177] width 533 height 24
click at [304, 131] on div "Puntaje 0 - 100" at bounding box center [284, 125] width 124 height 22
click at [324, 131] on div "Puntaje 0 - 100" at bounding box center [284, 125] width 124 height 22
click at [323, 131] on div "Puntaje 0 - 100" at bounding box center [284, 125] width 124 height 22
click at [321, 131] on div "Puntaje 0 - 100" at bounding box center [284, 125] width 124 height 22
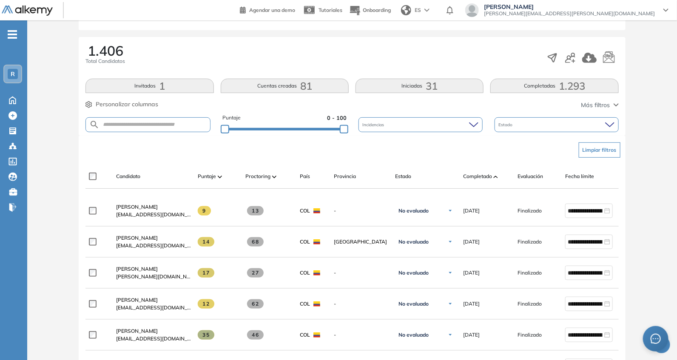
click at [321, 124] on div "Puntaje 0 - 100" at bounding box center [284, 125] width 124 height 22
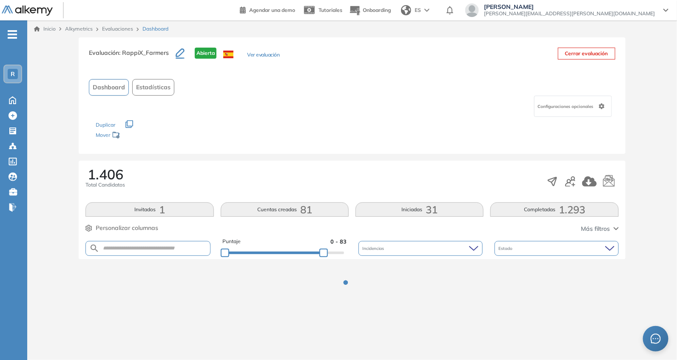
click at [324, 128] on div "Evaluación : RappiX_Farmers Abierta Ver evaluación Cerrar evaluación Dashboard …" at bounding box center [352, 177] width 643 height 281
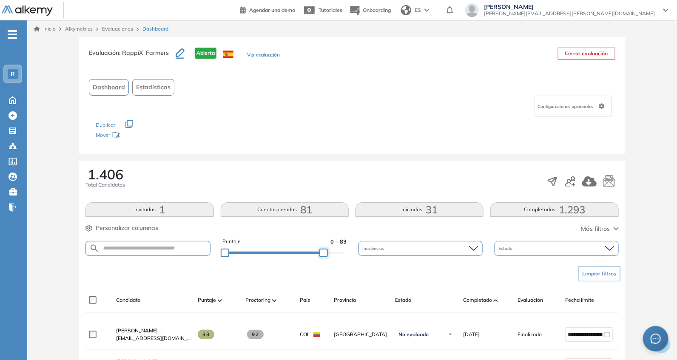
drag, startPoint x: 325, startPoint y: 252, endPoint x: 369, endPoint y: 256, distance: 44.0
click at [369, 256] on div "Puntaje 0 - 83 Incidencias Estado" at bounding box center [351, 249] width 533 height 22
click at [347, 173] on div "1.406 Total Candidatos" at bounding box center [354, 182] width 536 height 28
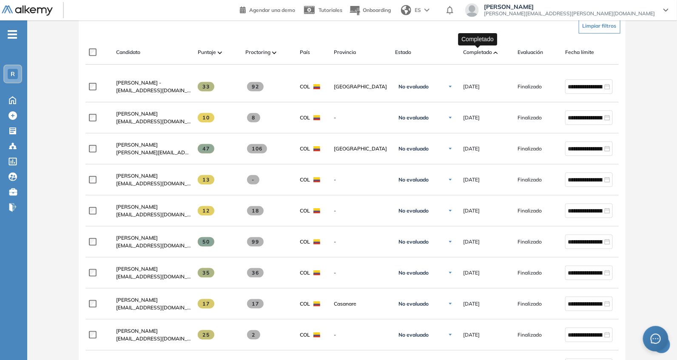
click at [488, 53] on span "Completado" at bounding box center [477, 52] width 29 height 8
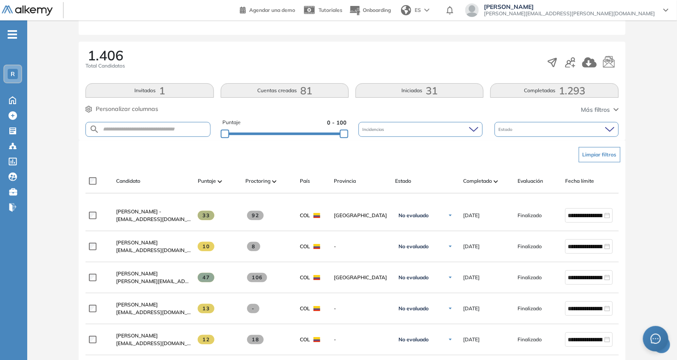
scroll to position [124, 0]
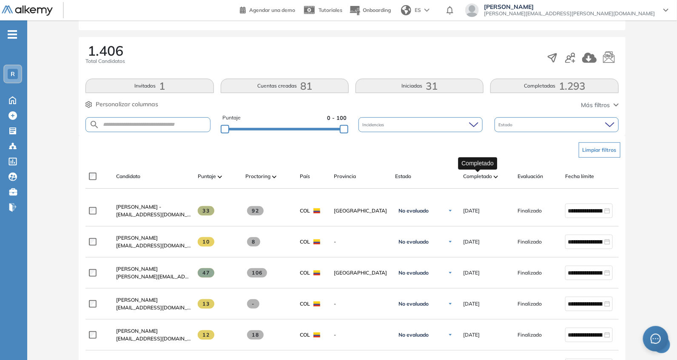
click at [478, 174] on span "Completado" at bounding box center [477, 177] width 29 height 8
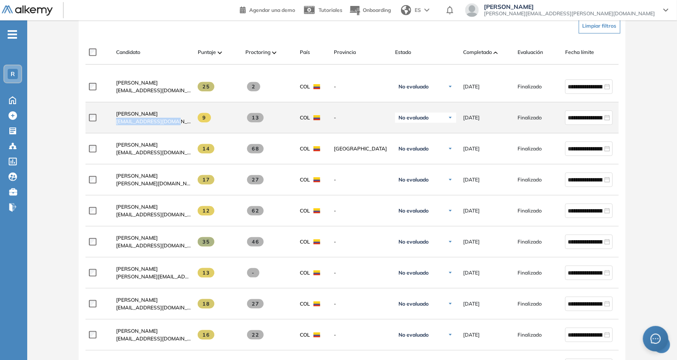
drag, startPoint x: 136, startPoint y: 131, endPoint x: 181, endPoint y: 133, distance: 44.7
click at [181, 132] on div "[PERSON_NAME] [EMAIL_ADDRESS][DOMAIN_NAME]" at bounding box center [150, 117] width 82 height 29
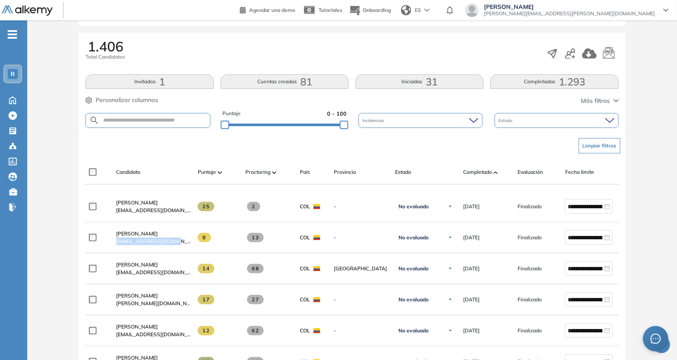
scroll to position [124, 0]
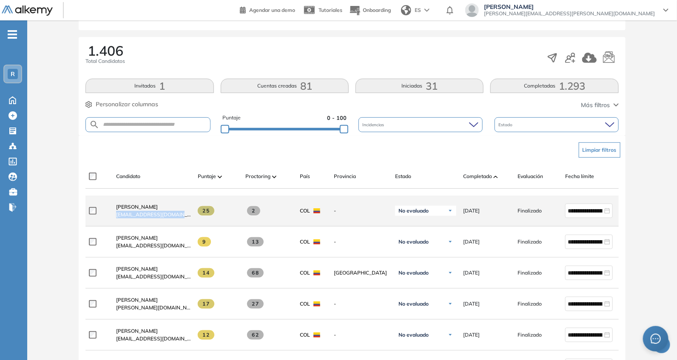
drag, startPoint x: 111, startPoint y: 219, endPoint x: 188, endPoint y: 226, distance: 77.7
click at [188, 225] on div "[PERSON_NAME] [EMAIL_ADDRESS][DOMAIN_NAME]" at bounding box center [150, 210] width 82 height 29
